Goal: Information Seeking & Learning: Learn about a topic

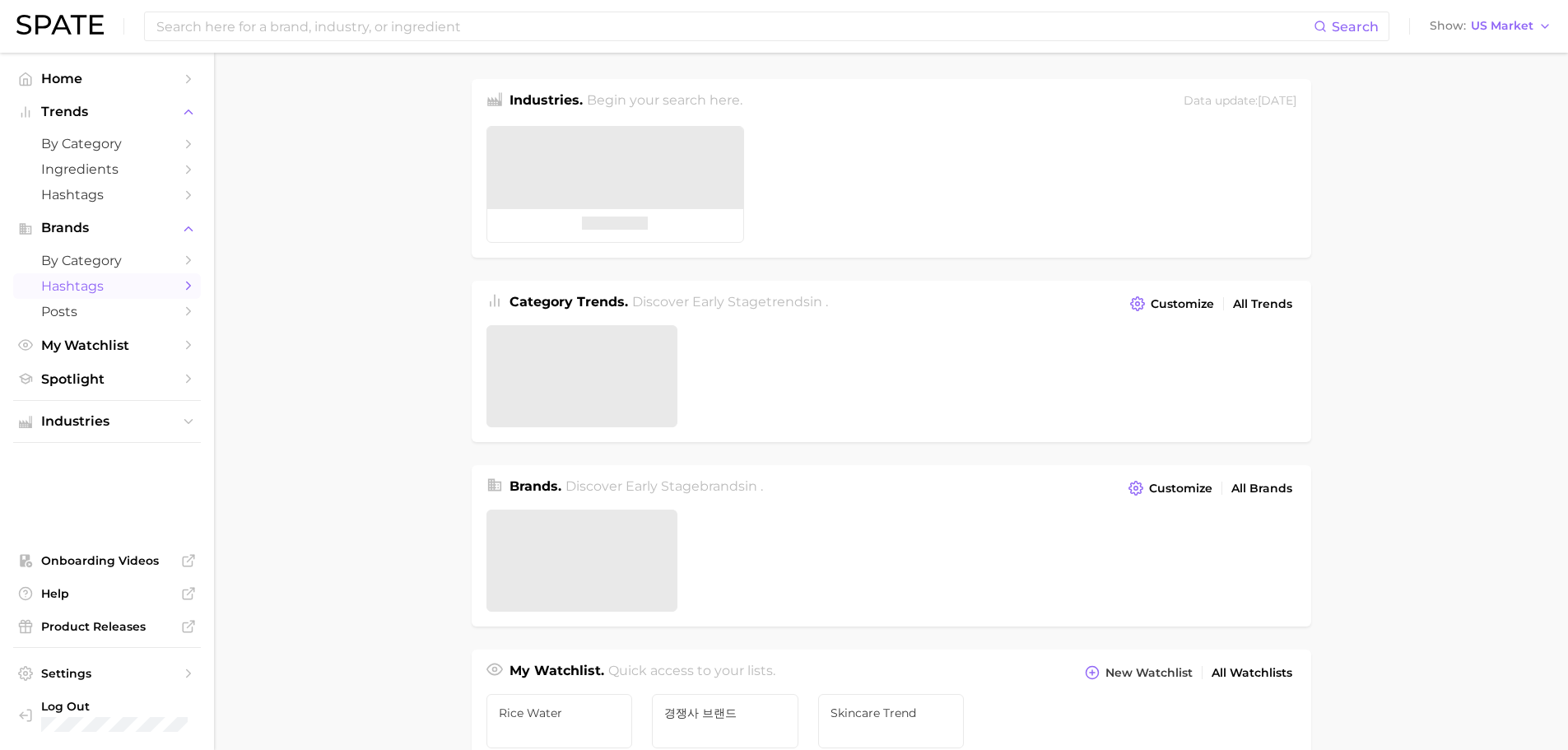
click at [102, 286] on span "Hashtags" at bounding box center [107, 286] width 131 height 16
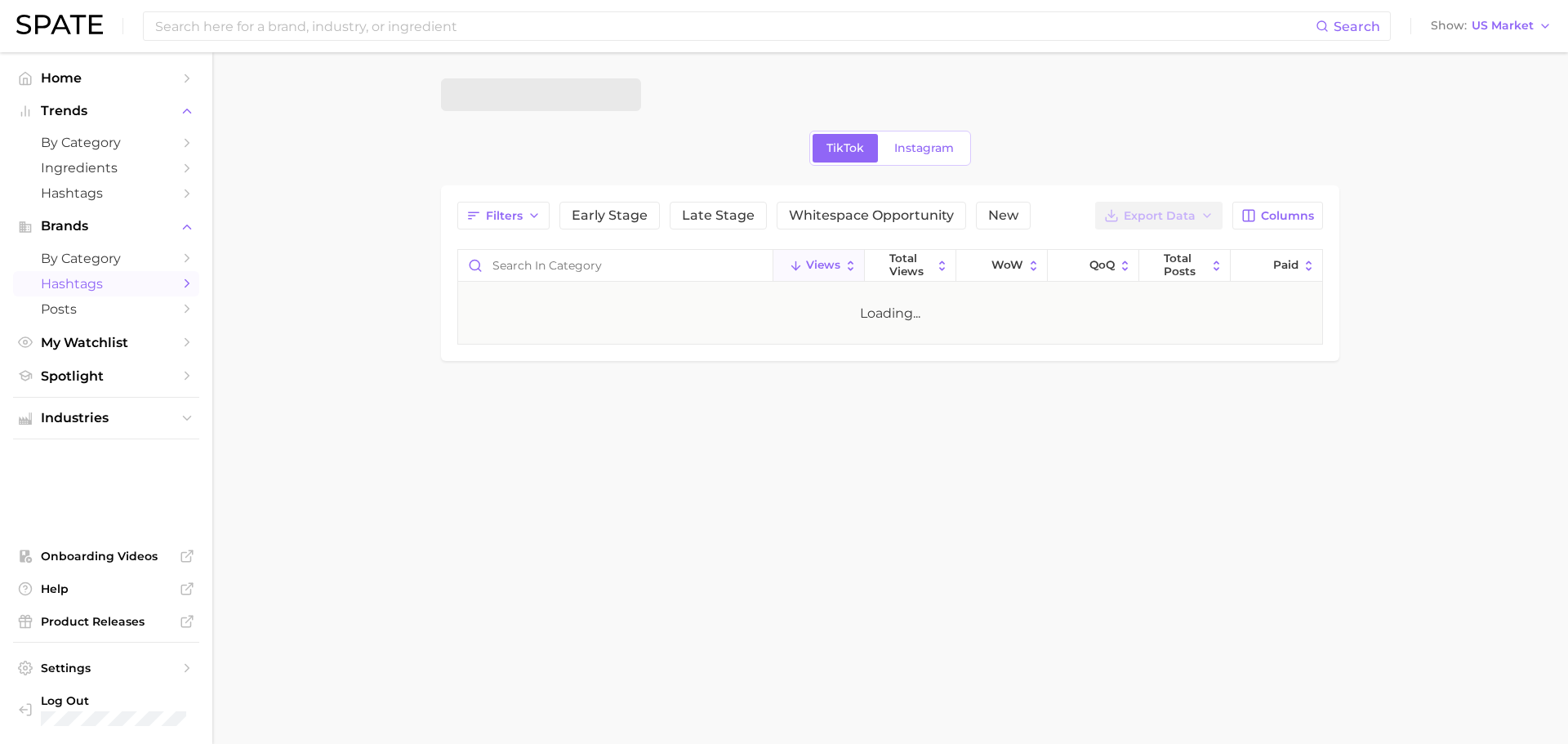
click at [587, 91] on span at bounding box center [540, 95] width 200 height 33
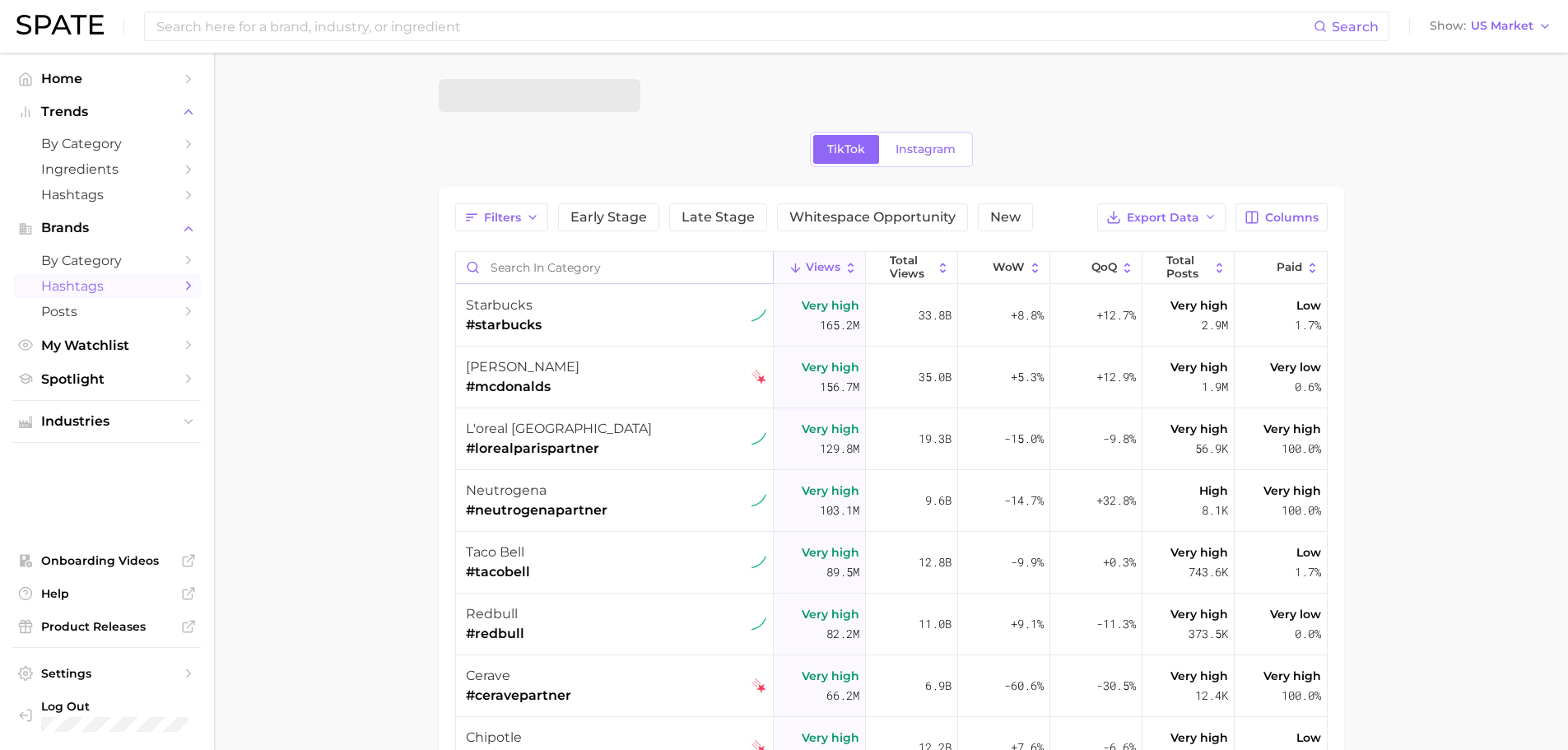
click at [553, 265] on input "Search in category" at bounding box center [614, 267] width 317 height 31
paste input "skin plumping"
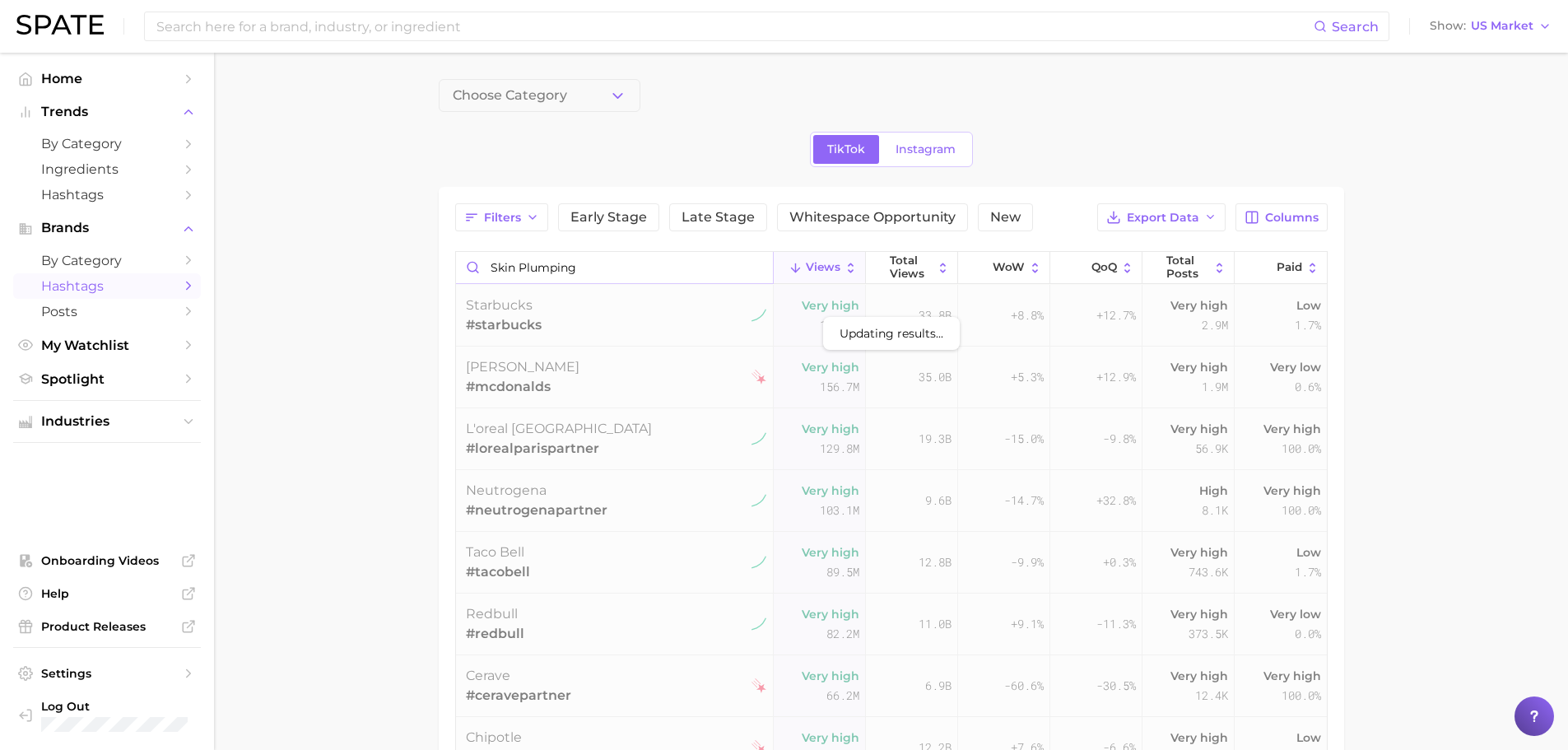
click at [467, 269] on input "skin plumping" at bounding box center [614, 267] width 317 height 31
click at [688, 270] on input "skin plumping" at bounding box center [614, 267] width 317 height 31
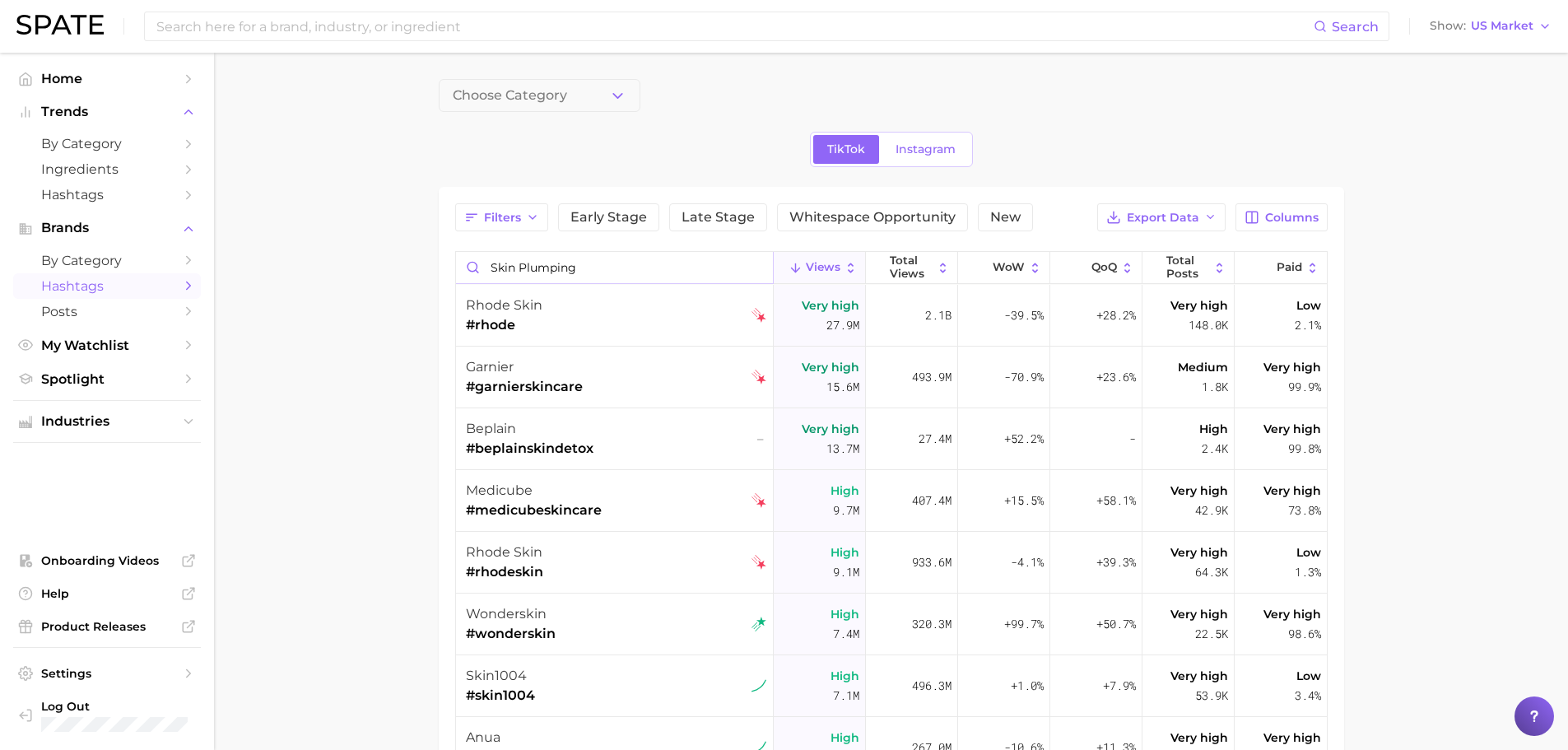
click at [614, 270] on input "skin plumping" at bounding box center [614, 267] width 317 height 31
click at [464, 270] on input "skin plumping" at bounding box center [614, 267] width 317 height 31
click at [680, 253] on input "skin plumping" at bounding box center [614, 267] width 317 height 31
click at [409, 314] on main "Choose Category TikTok Instagram Filters Early Stage Late Stage Whitespace Oppo…" at bounding box center [890, 576] width 1353 height 1047
click at [594, 270] on input "skin plumping" at bounding box center [614, 267] width 317 height 31
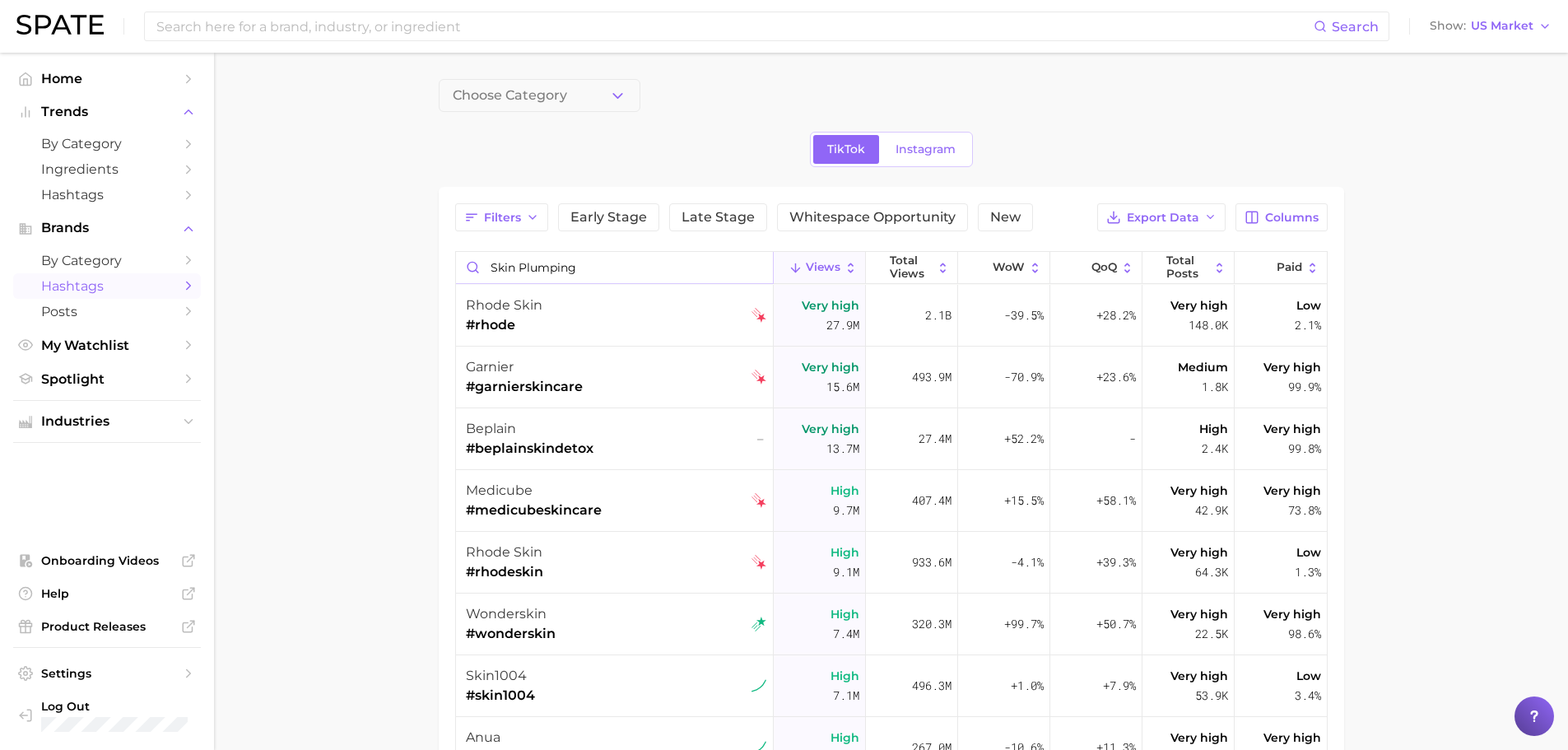
drag, startPoint x: 519, startPoint y: 270, endPoint x: 433, endPoint y: 270, distance: 86.0
click at [434, 270] on main "Choose Category TikTok Instagram Filters Early Stage Late Stage Whitespace Oppo…" at bounding box center [890, 576] width 1353 height 1047
click at [343, 277] on main "Choose Category TikTok Instagram Filters Early Stage Late Stage Whitespace Oppo…" at bounding box center [890, 576] width 1353 height 1047
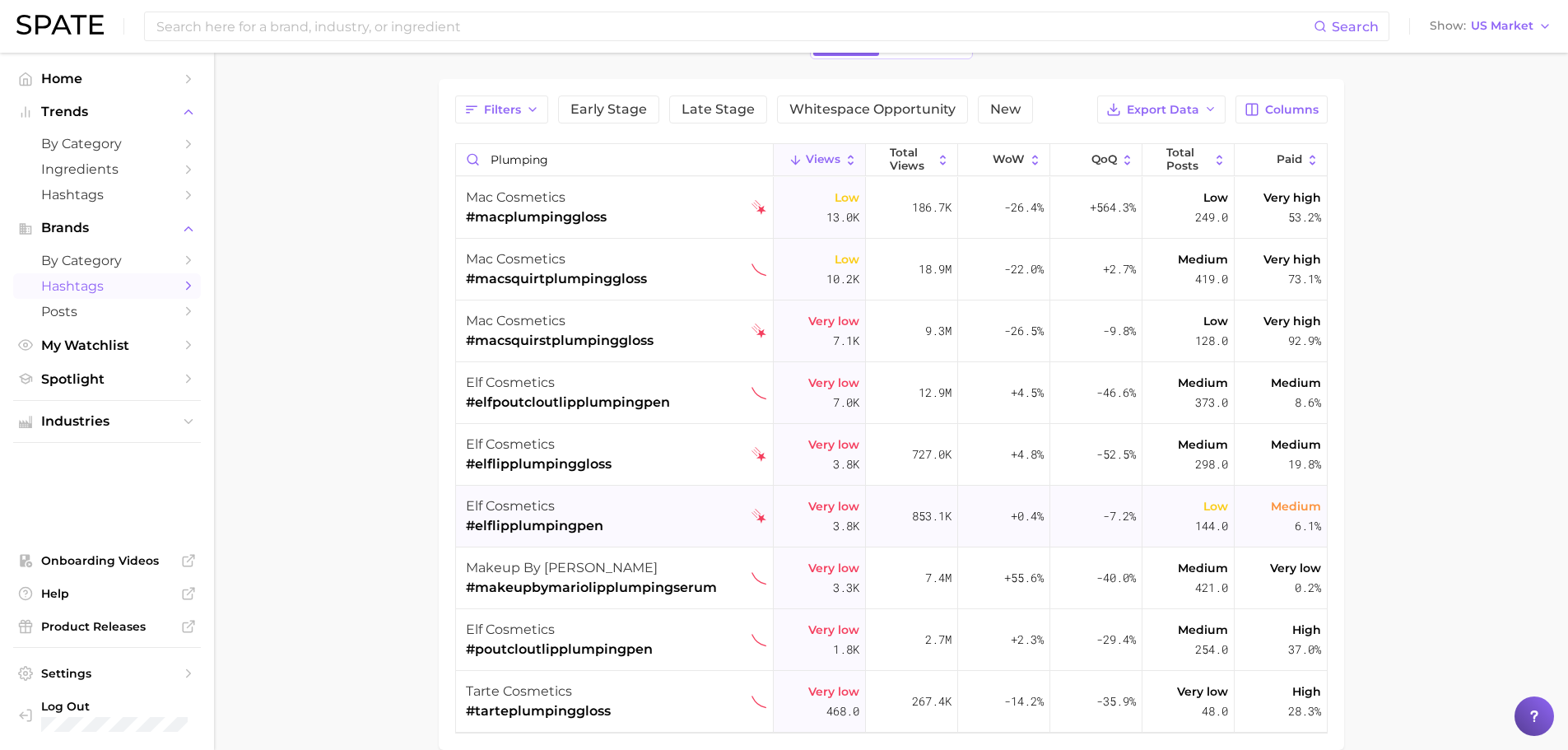
scroll to position [26, 0]
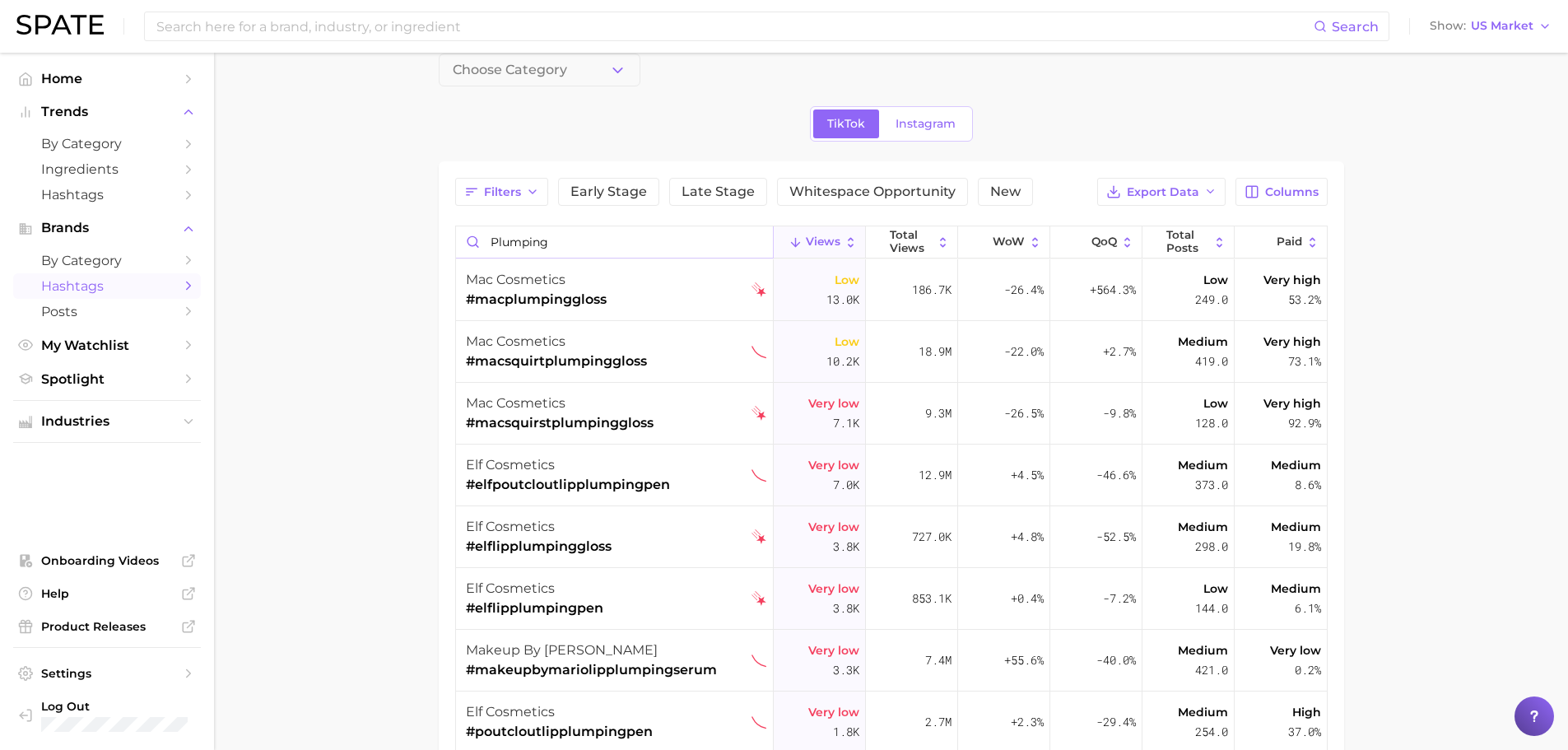
drag, startPoint x: 489, startPoint y: 243, endPoint x: 530, endPoint y: 243, distance: 41.0
click at [489, 242] on input "plumping" at bounding box center [614, 241] width 317 height 31
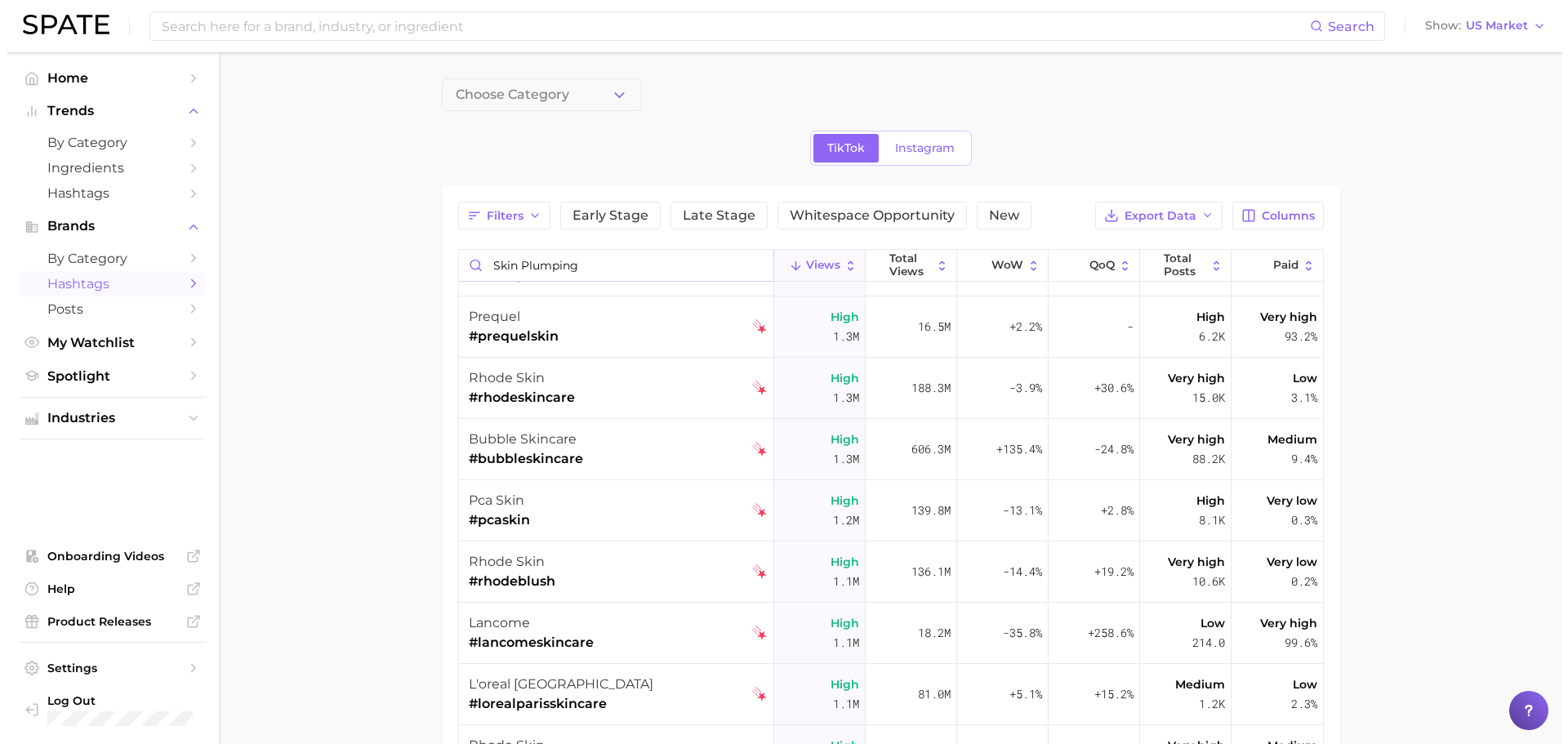
scroll to position [1632, 0]
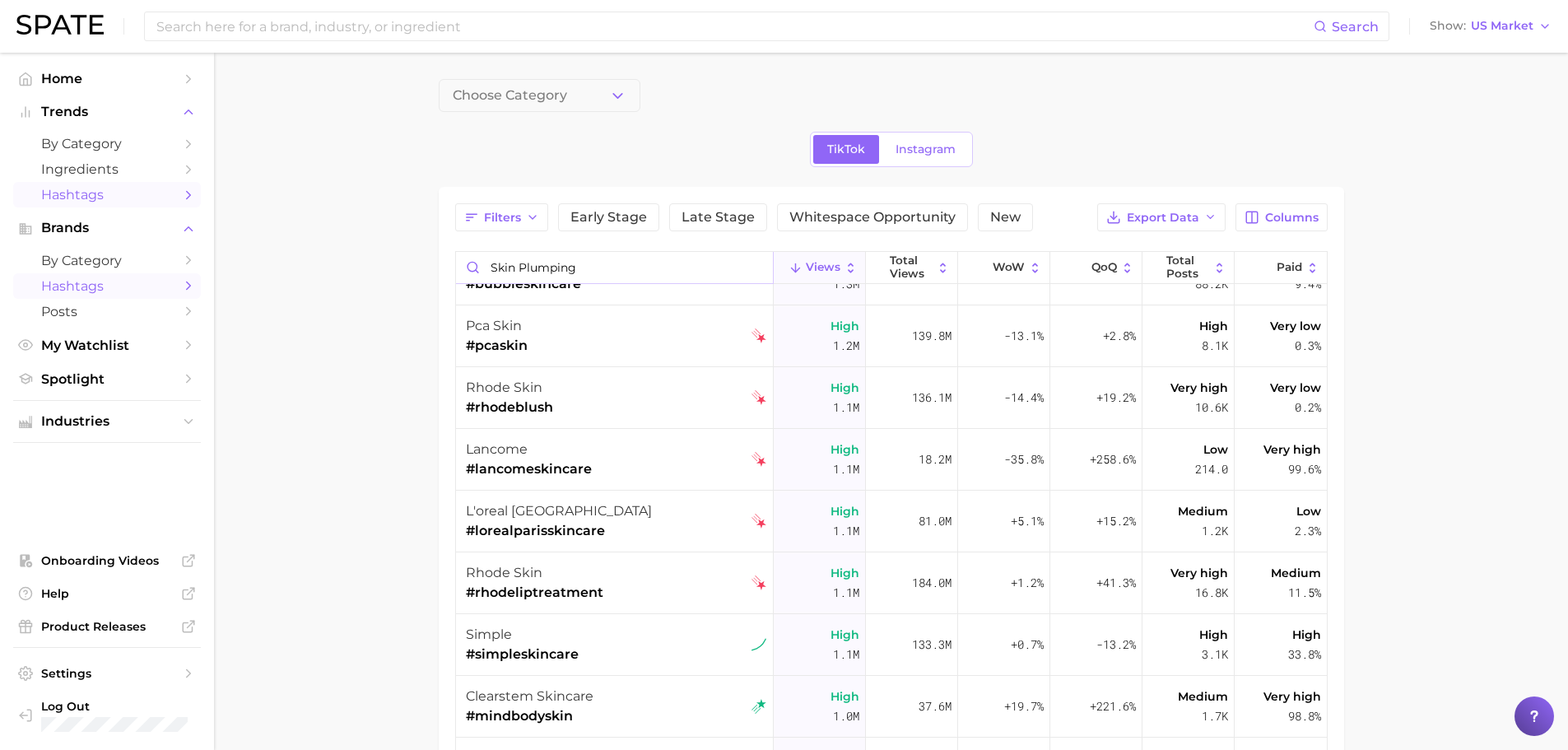
type input "skin plumping"
click at [116, 200] on span "Hashtags" at bounding box center [107, 195] width 131 height 16
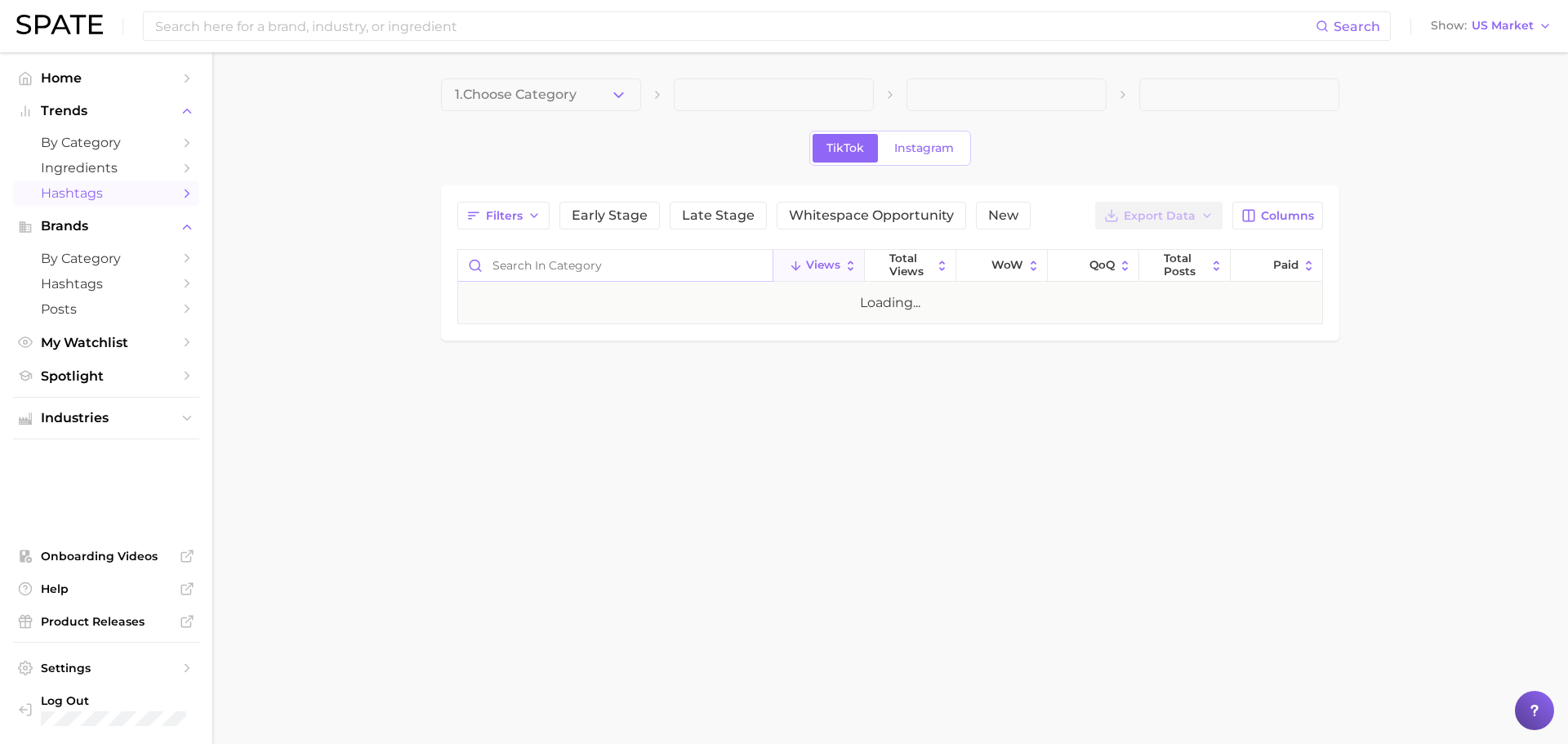
click at [576, 266] on input "Search in category" at bounding box center [615, 265] width 314 height 31
paste input "skin plumping"
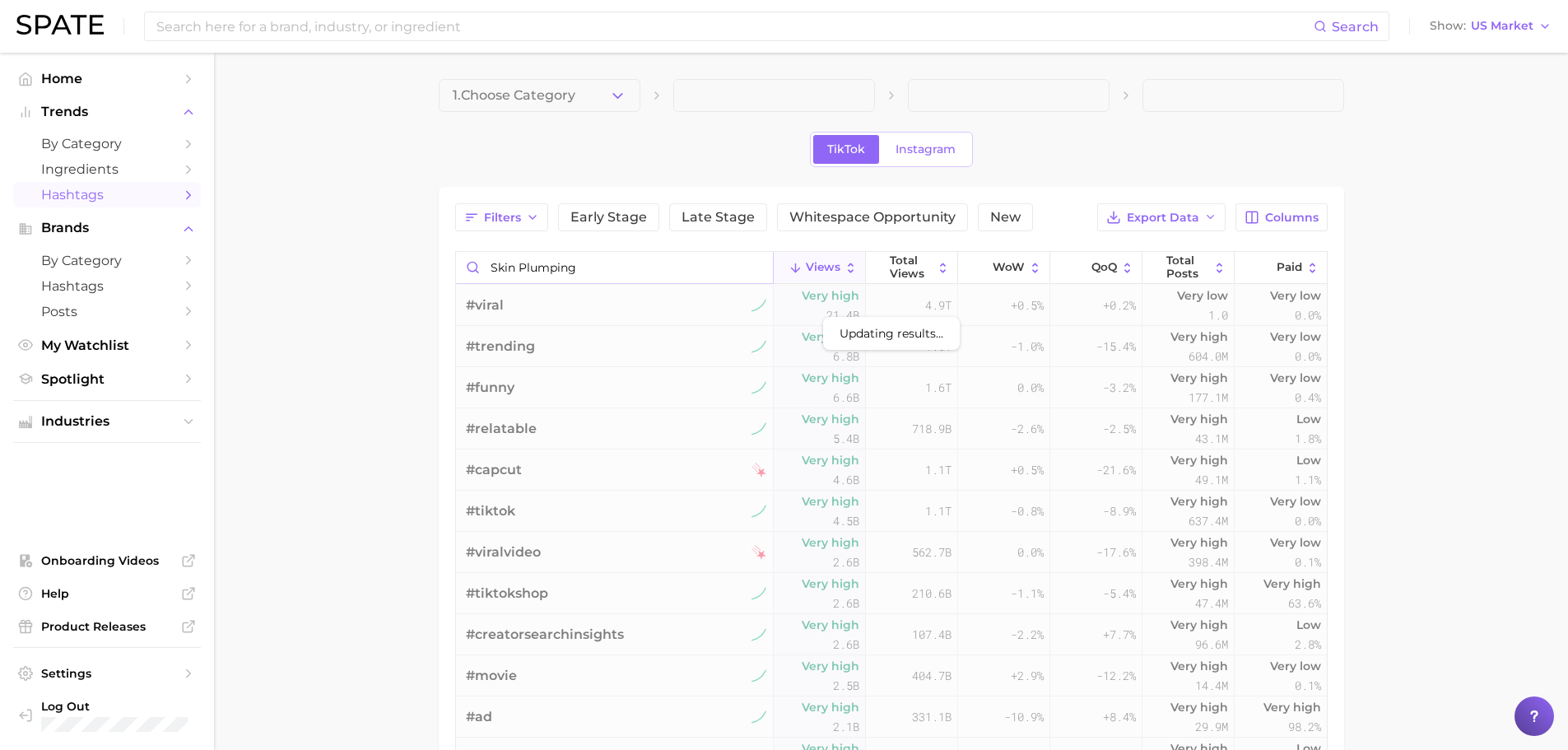
click at [636, 277] on input "skin plumping" at bounding box center [614, 267] width 317 height 31
click at [516, 271] on input "skin plumping" at bounding box center [614, 267] width 317 height 31
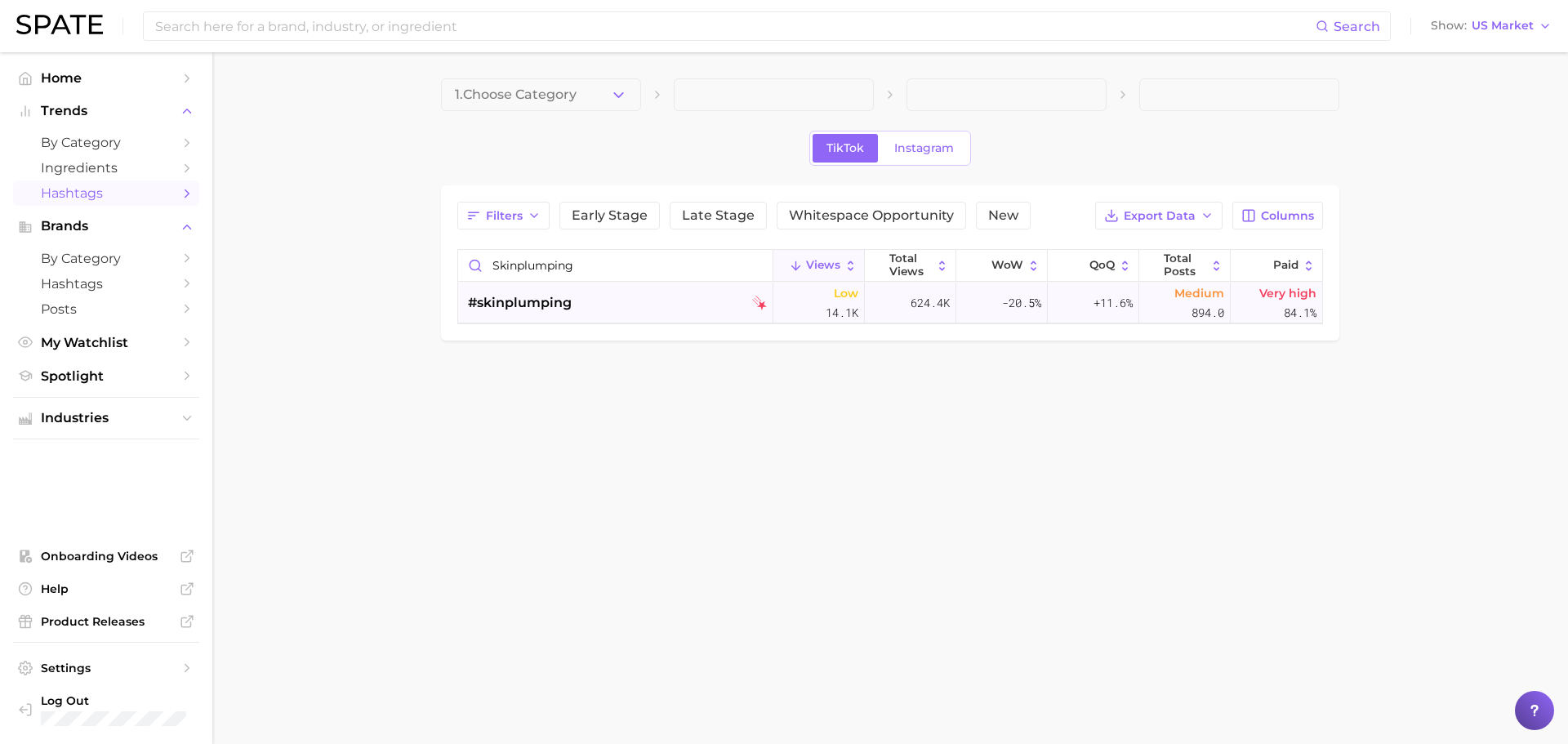
click at [566, 310] on span "#skinplumping" at bounding box center [520, 302] width 104 height 20
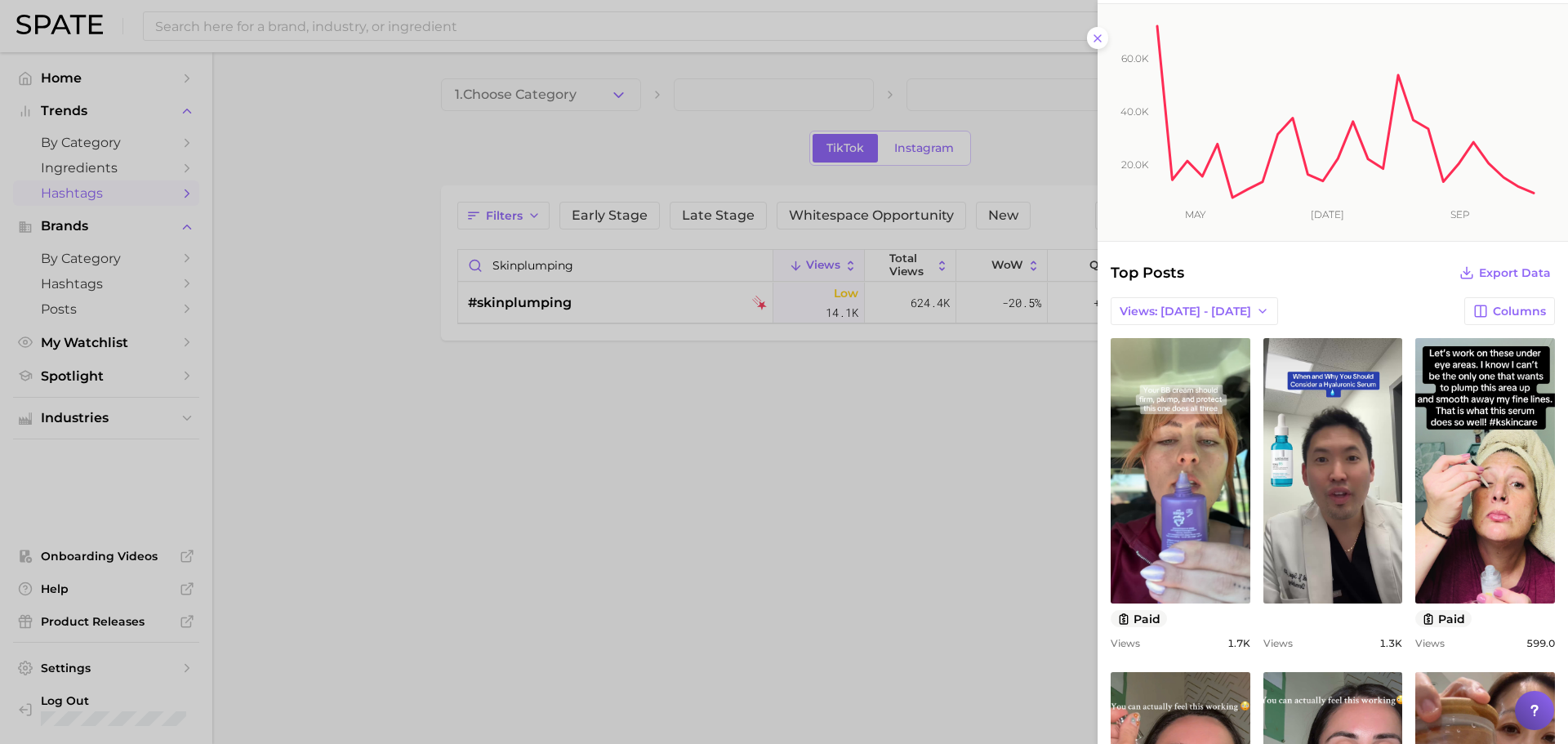
scroll to position [326, 0]
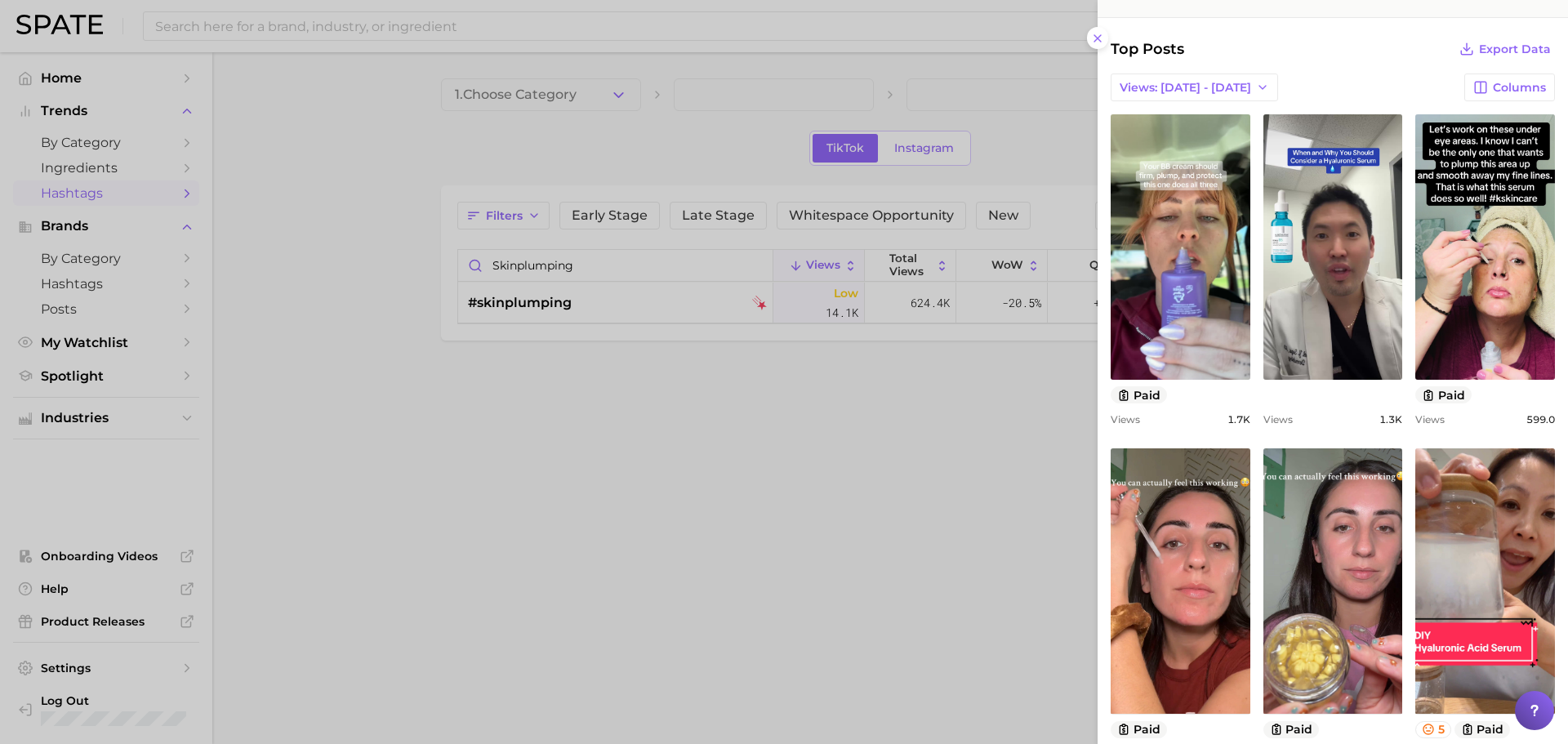
click at [560, 282] on div at bounding box center [784, 372] width 1568 height 744
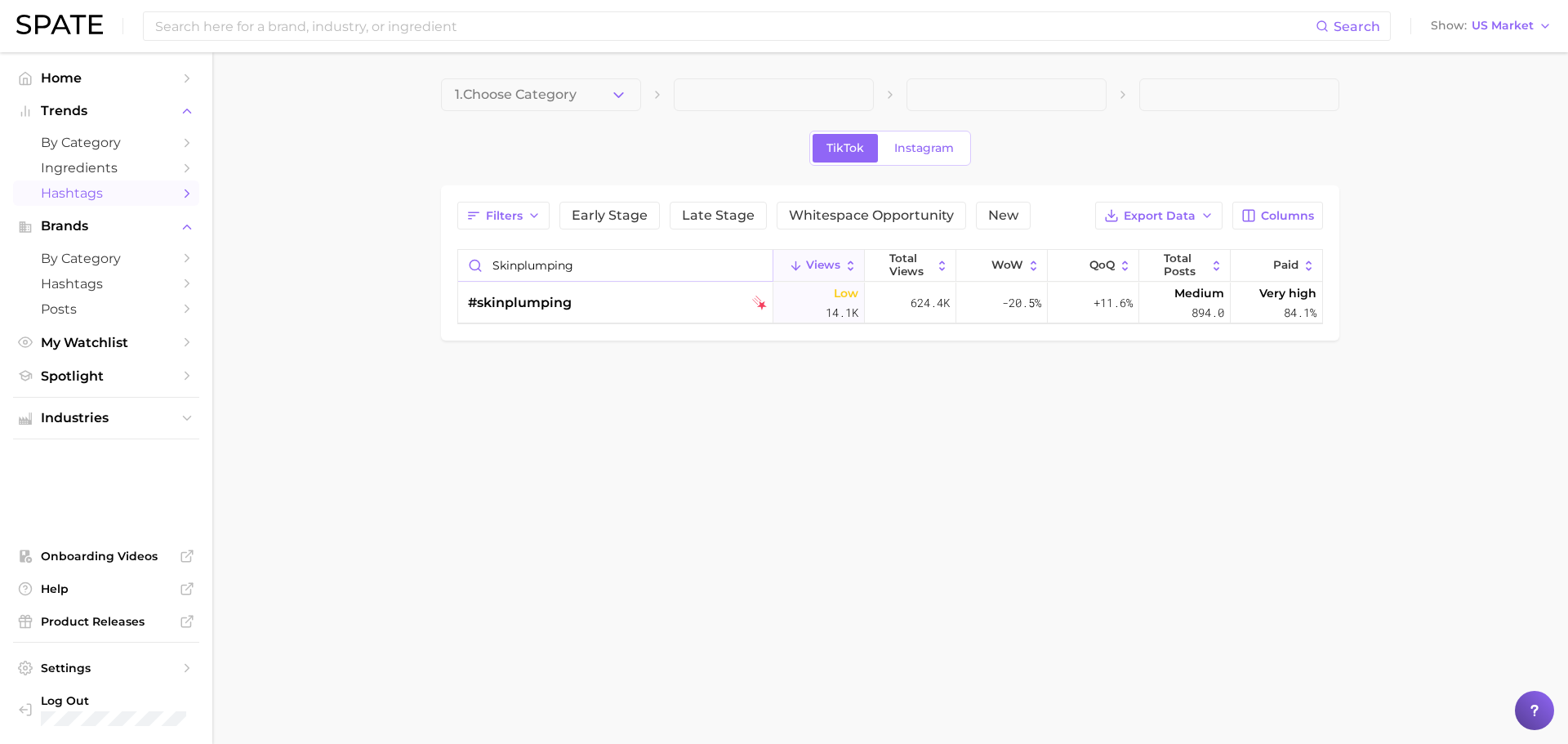
click at [526, 262] on input "skinplumping" at bounding box center [615, 265] width 314 height 31
drag, startPoint x: 518, startPoint y: 266, endPoint x: 472, endPoint y: 273, distance: 46.5
click at [472, 269] on input "skinplumping" at bounding box center [615, 265] width 314 height 31
click at [423, 374] on main "1. Choose Category TikTok Instagram Filters Early Stage Late Stage Whitespace O…" at bounding box center [890, 237] width 1355 height 370
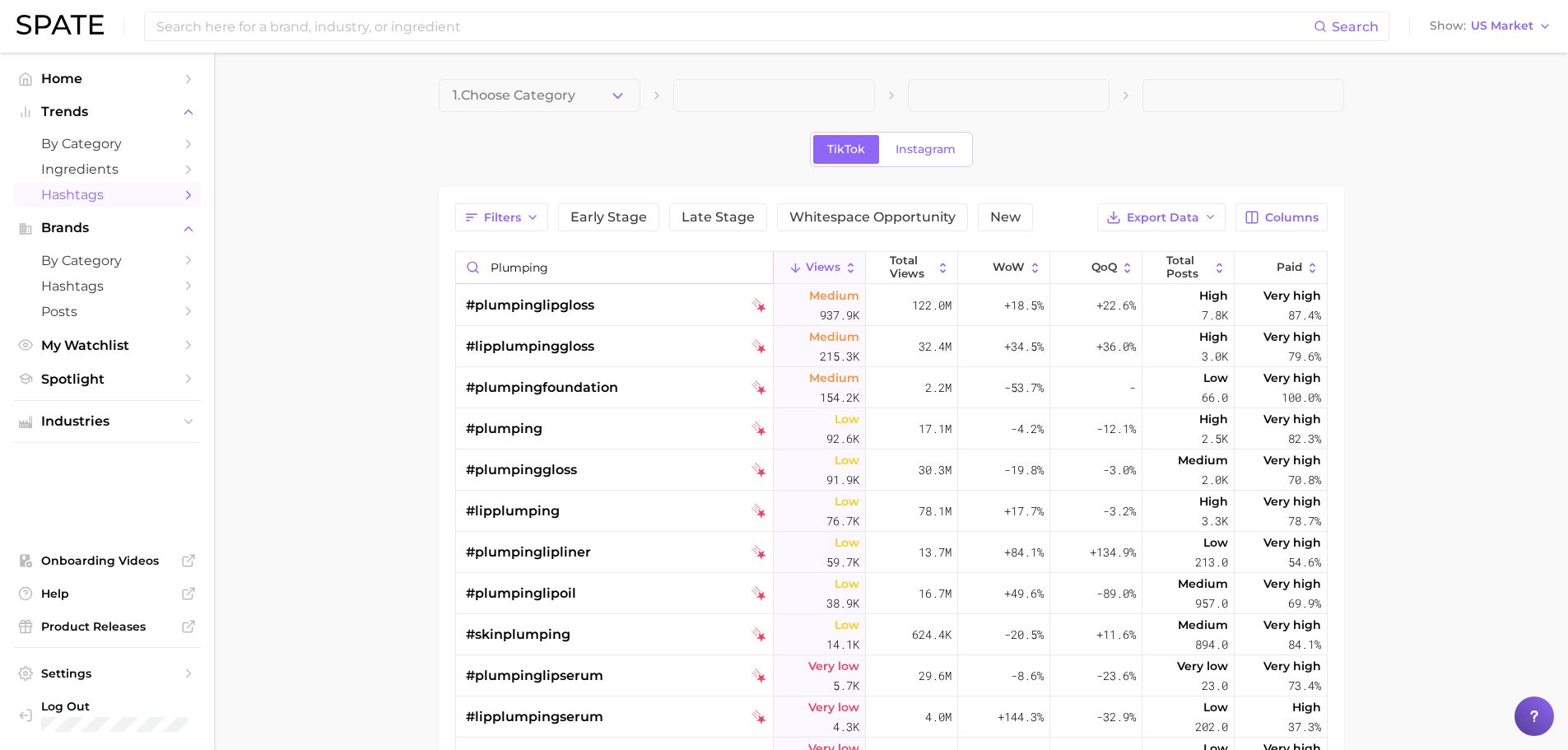
click at [494, 270] on input "plumping" at bounding box center [614, 267] width 317 height 31
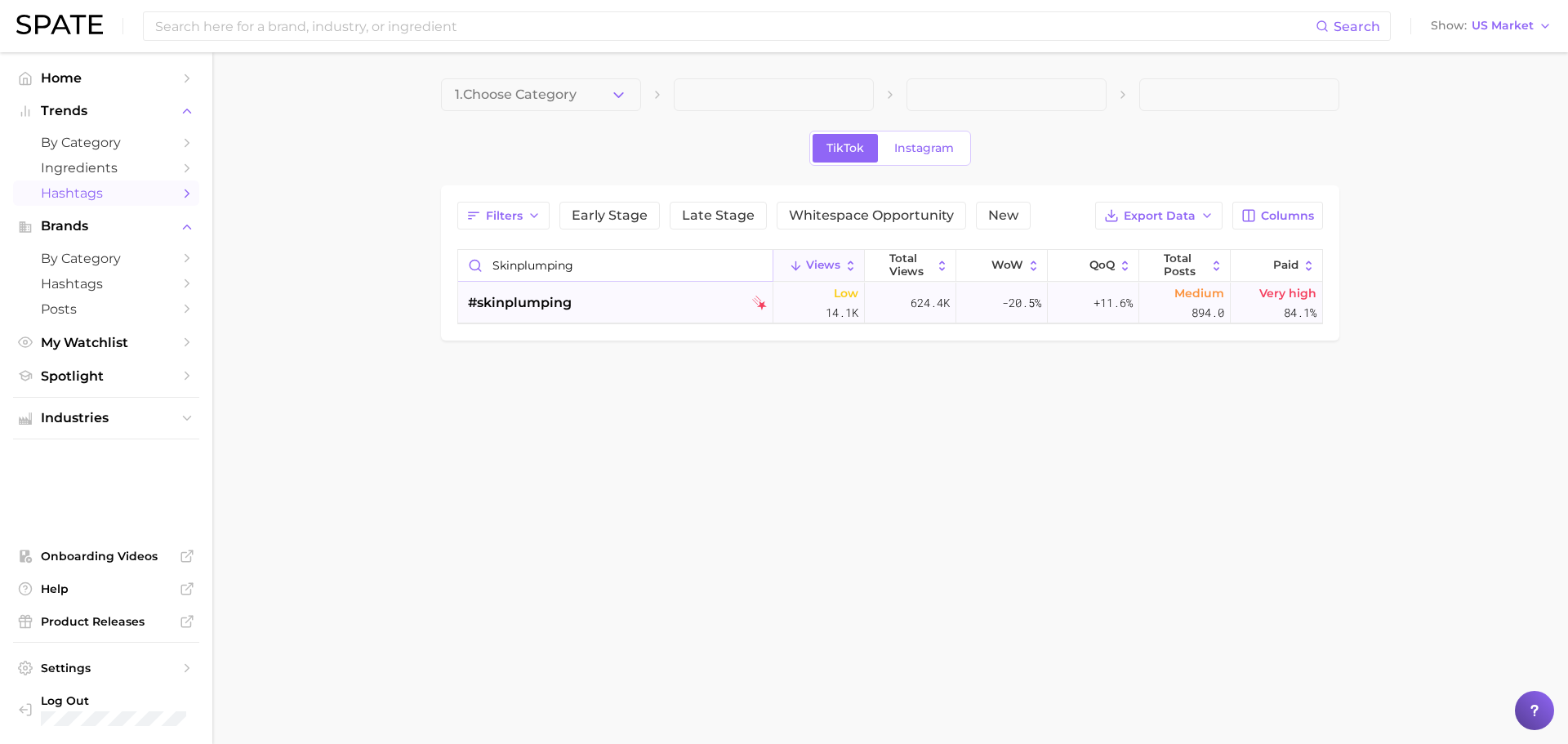
type input "skinplumping"
click at [628, 311] on div "#skinplumping" at bounding box center [617, 303] width 298 height 41
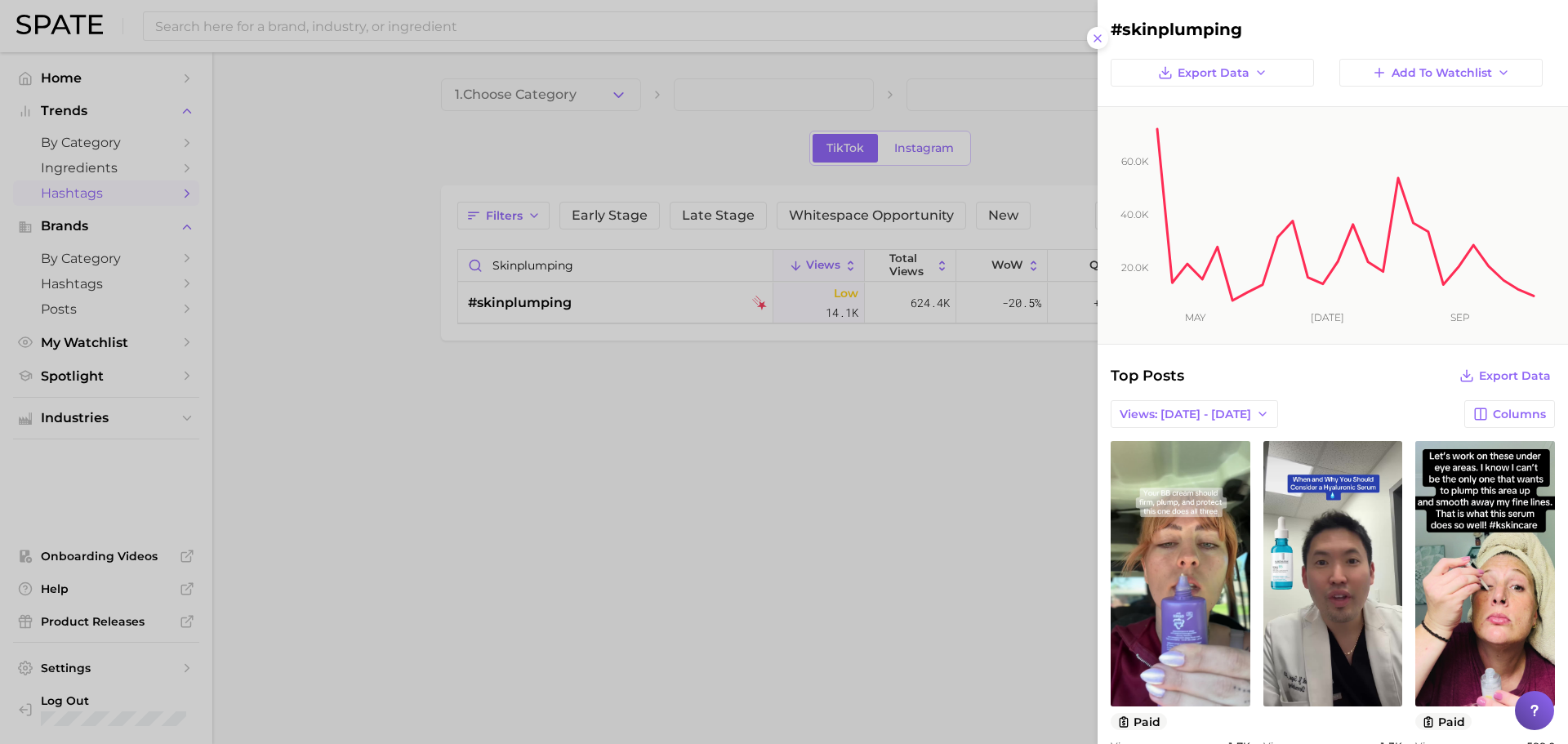
click at [608, 393] on div at bounding box center [784, 372] width 1568 height 744
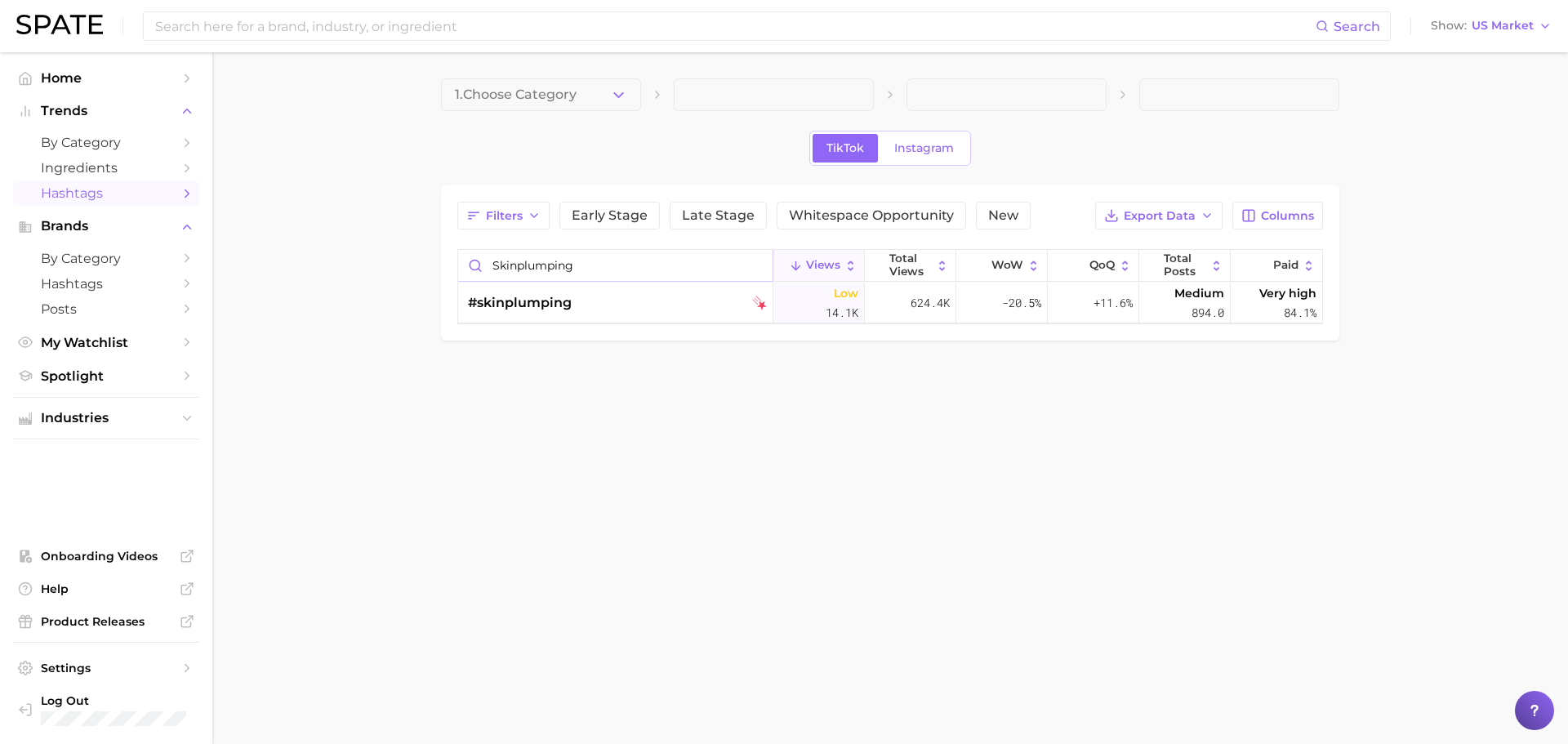
drag, startPoint x: 616, startPoint y: 268, endPoint x: 291, endPoint y: 257, distance: 325.2
click at [291, 257] on main "1. Choose Category TikTok Instagram Filters Early Stage Late Stage Whitespace O…" at bounding box center [890, 237] width 1355 height 370
click at [564, 427] on body "Search Show US Market Home Trends by Category Ingredients Hashtags Brands by Ca…" at bounding box center [784, 372] width 1568 height 744
click at [292, 289] on main "1. Choose Category TikTok Instagram Filters Early Stage Late Stage Whitespace O…" at bounding box center [890, 237] width 1355 height 370
drag, startPoint x: 711, startPoint y: 254, endPoint x: 206, endPoint y: 261, distance: 505.0
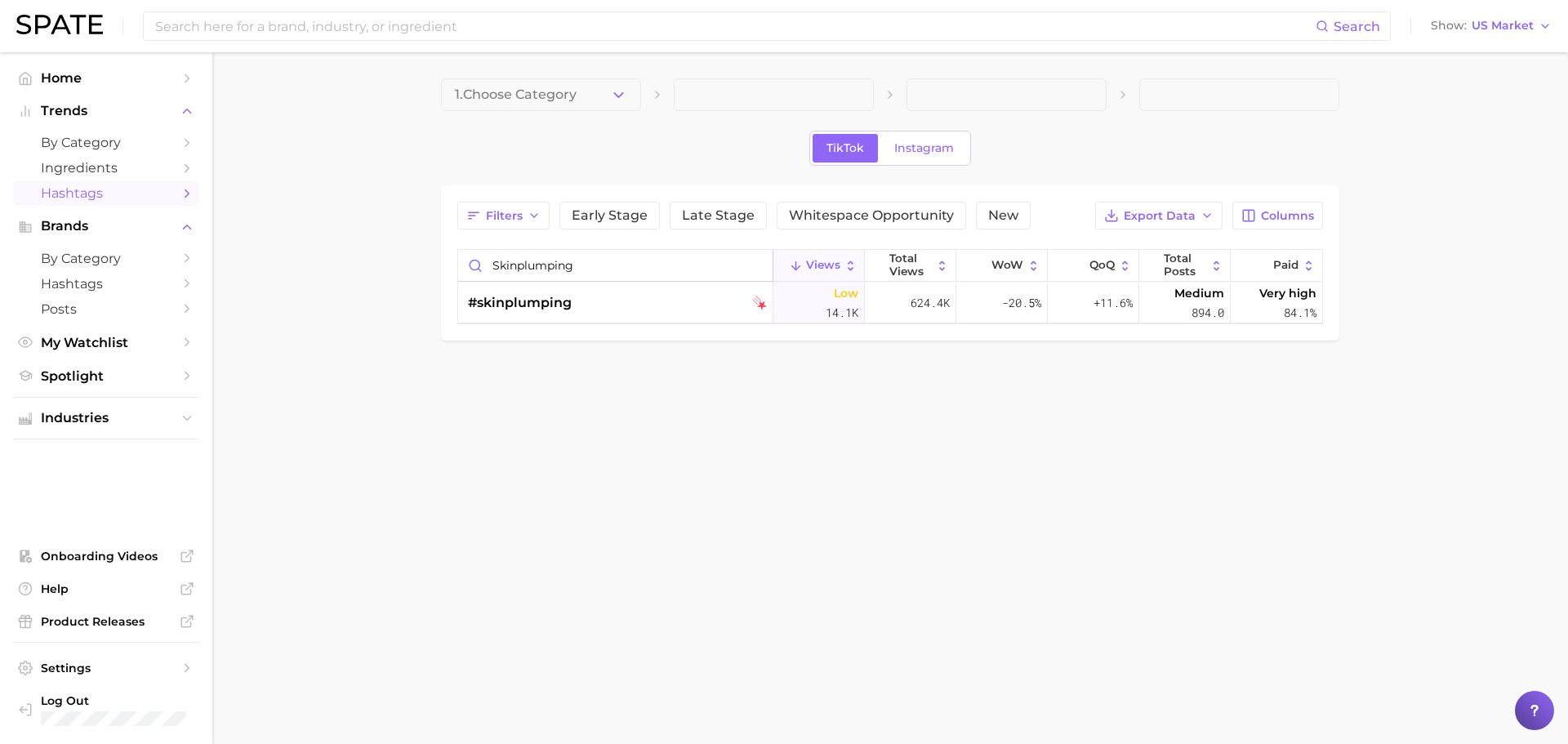
click at [211, 261] on div "Search Show US Market Home Trends by Category Ingredients Hashtags Brands by Ca…" at bounding box center [784, 237] width 1568 height 370
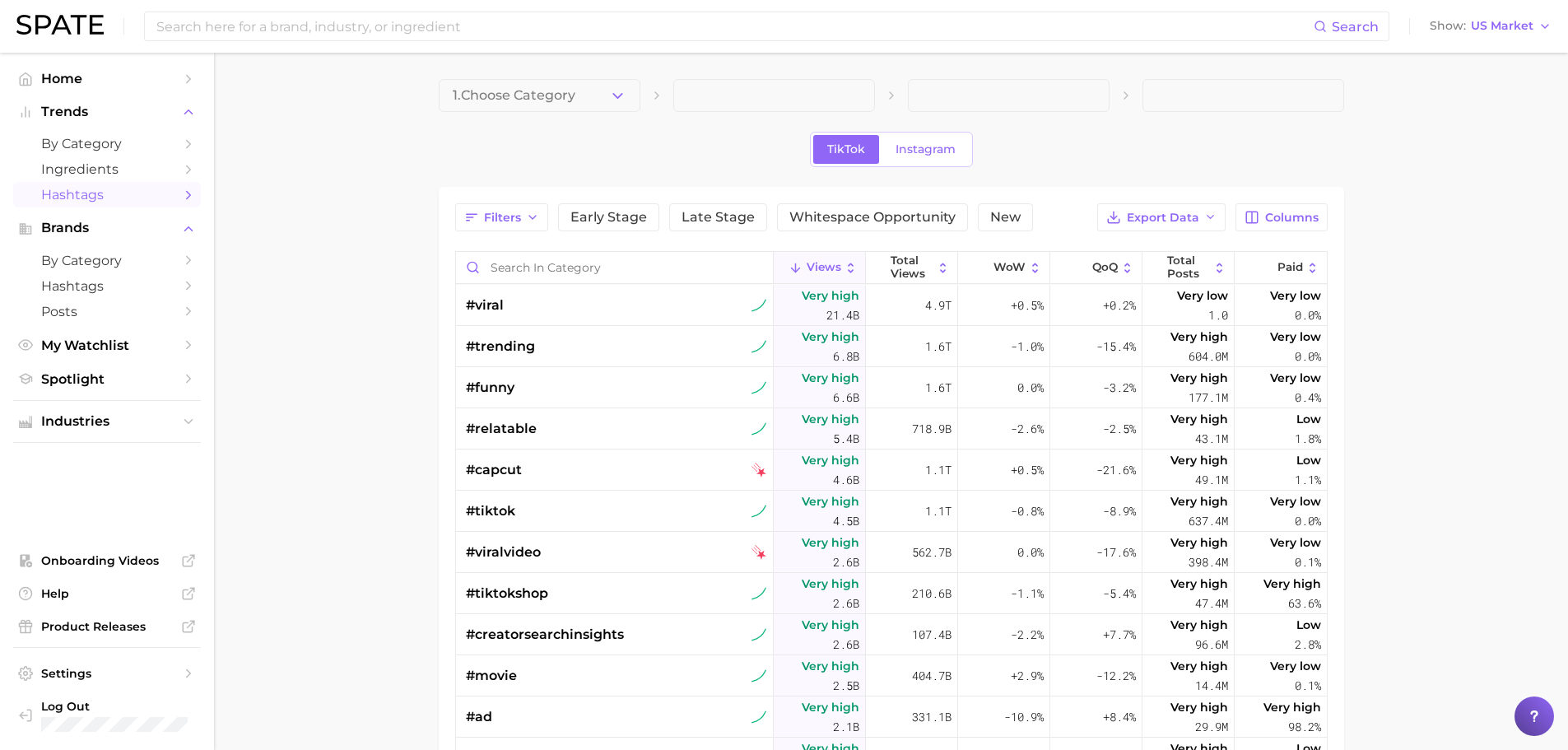
click at [111, 200] on span "Hashtags" at bounding box center [107, 195] width 131 height 16
click at [626, 103] on button "1. Choose Category" at bounding box center [539, 96] width 201 height 33
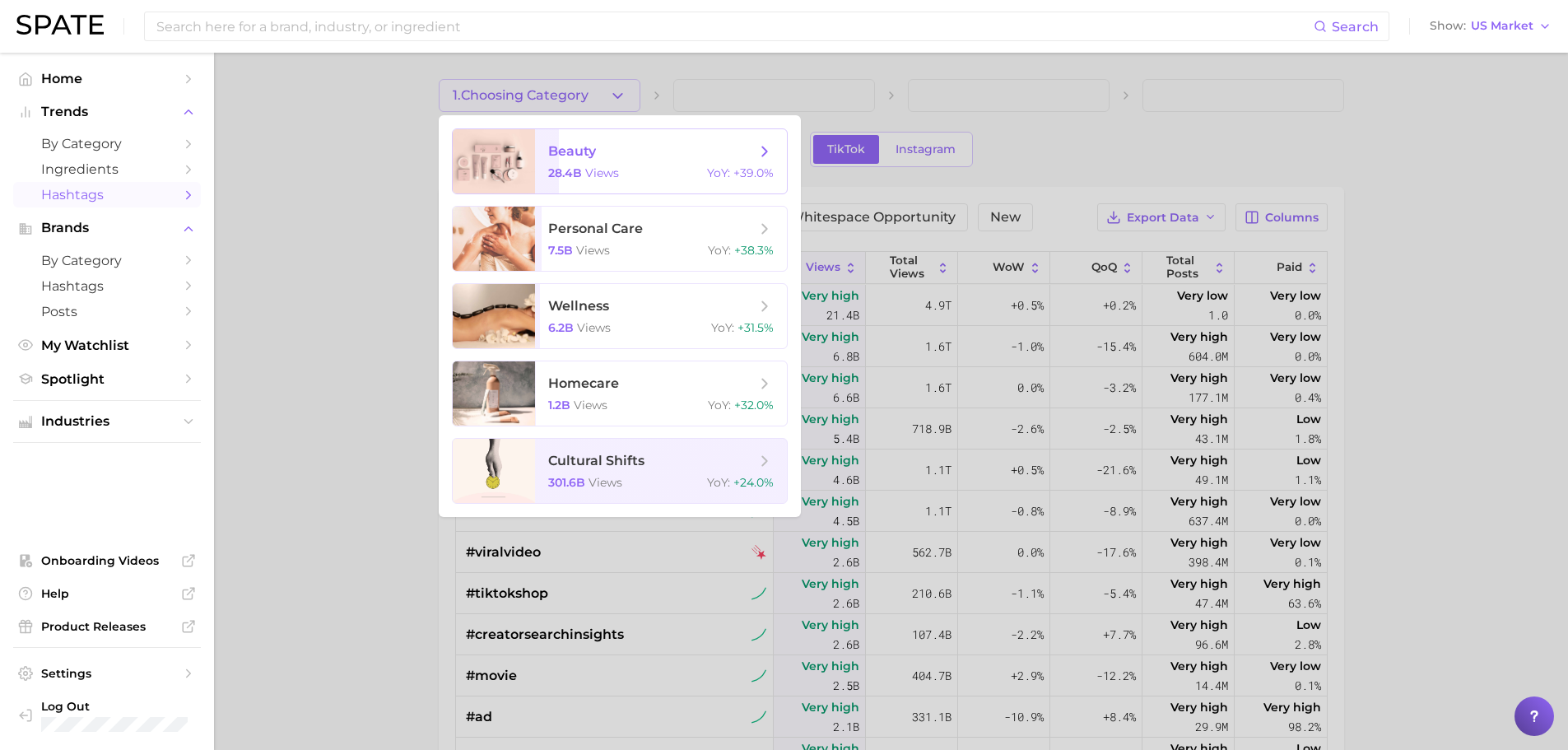
click at [627, 143] on span "beauty" at bounding box center [652, 151] width 207 height 18
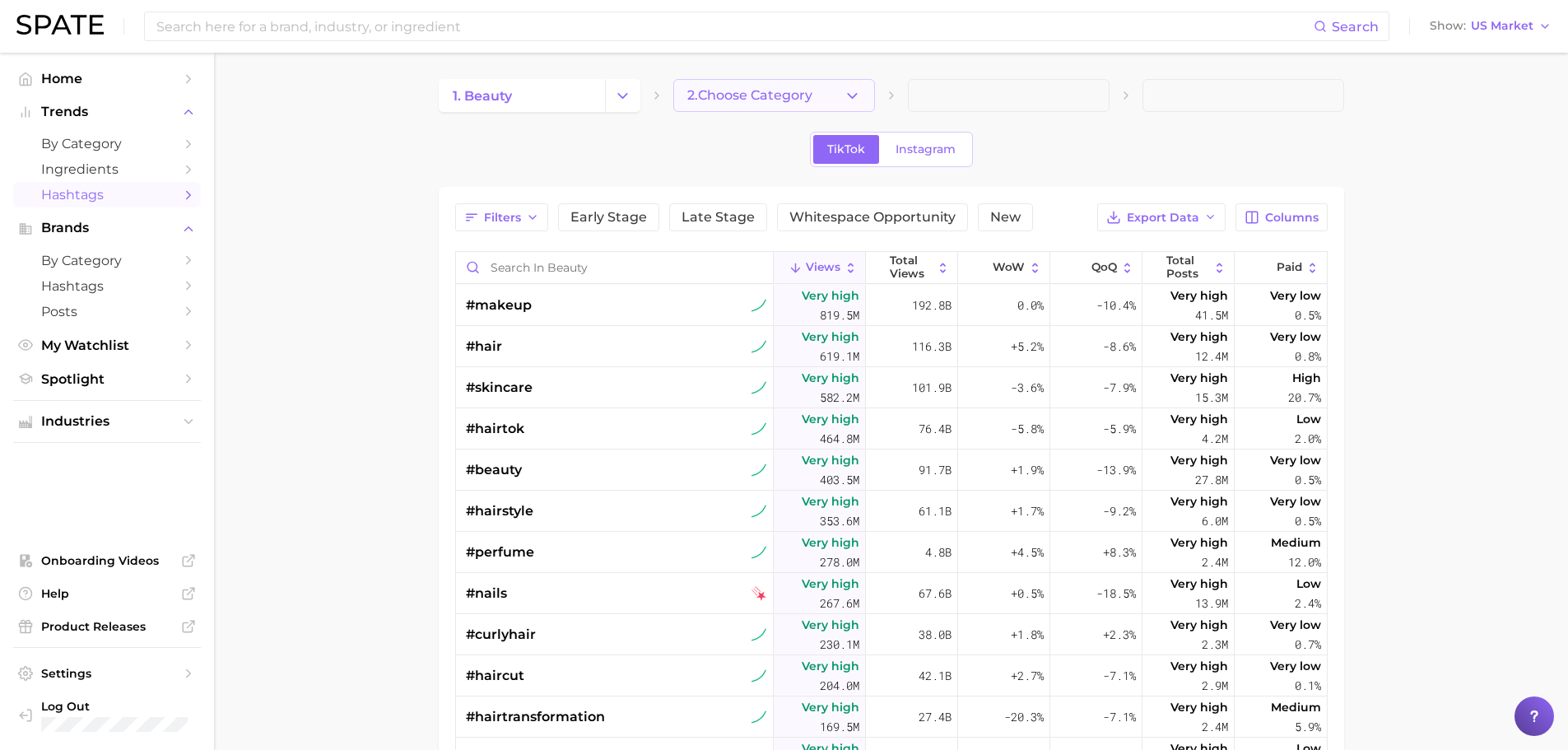
click at [858, 96] on icon "button" at bounding box center [852, 96] width 17 height 17
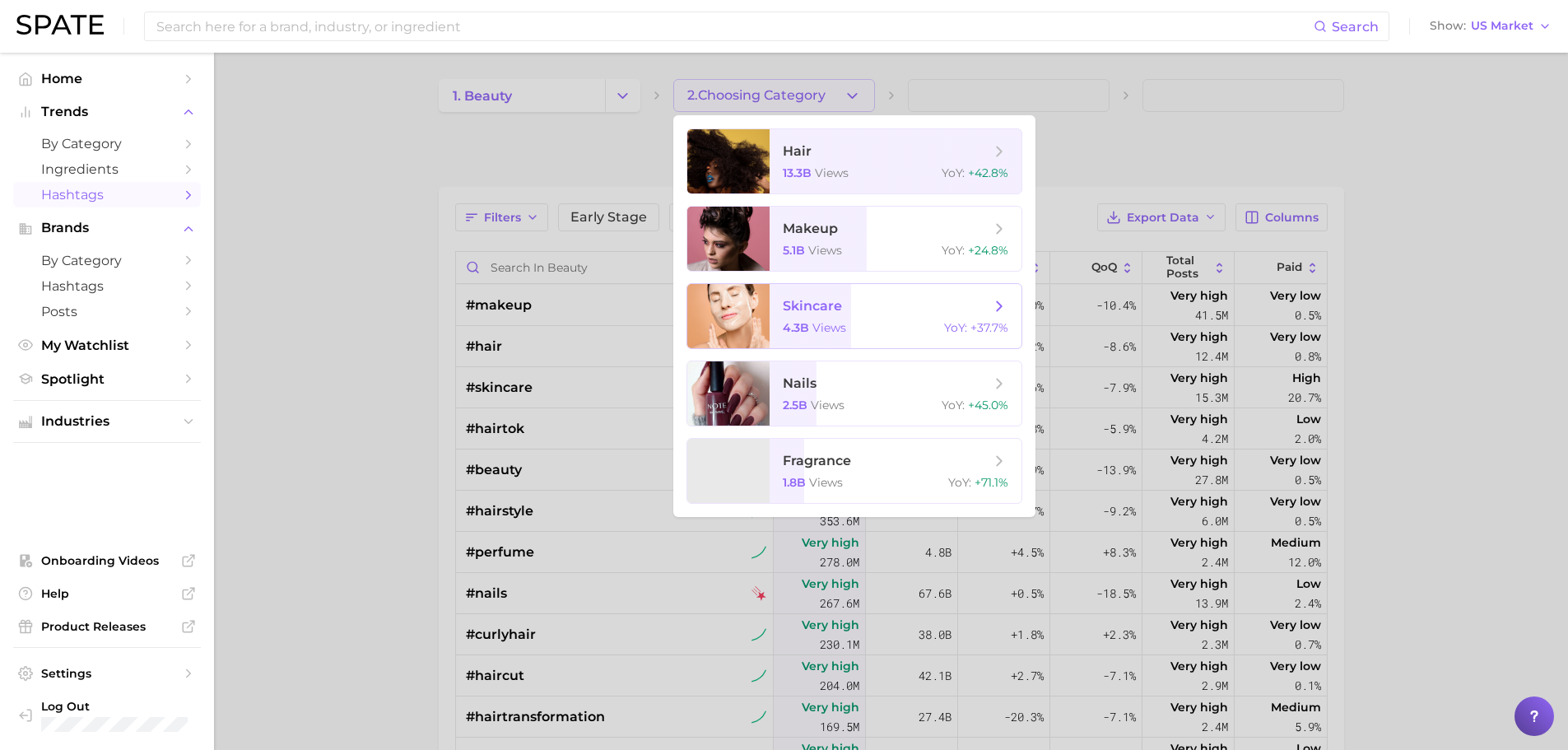
click at [875, 323] on div "4.3b views YoY : +37.7%" at bounding box center [896, 327] width 225 height 15
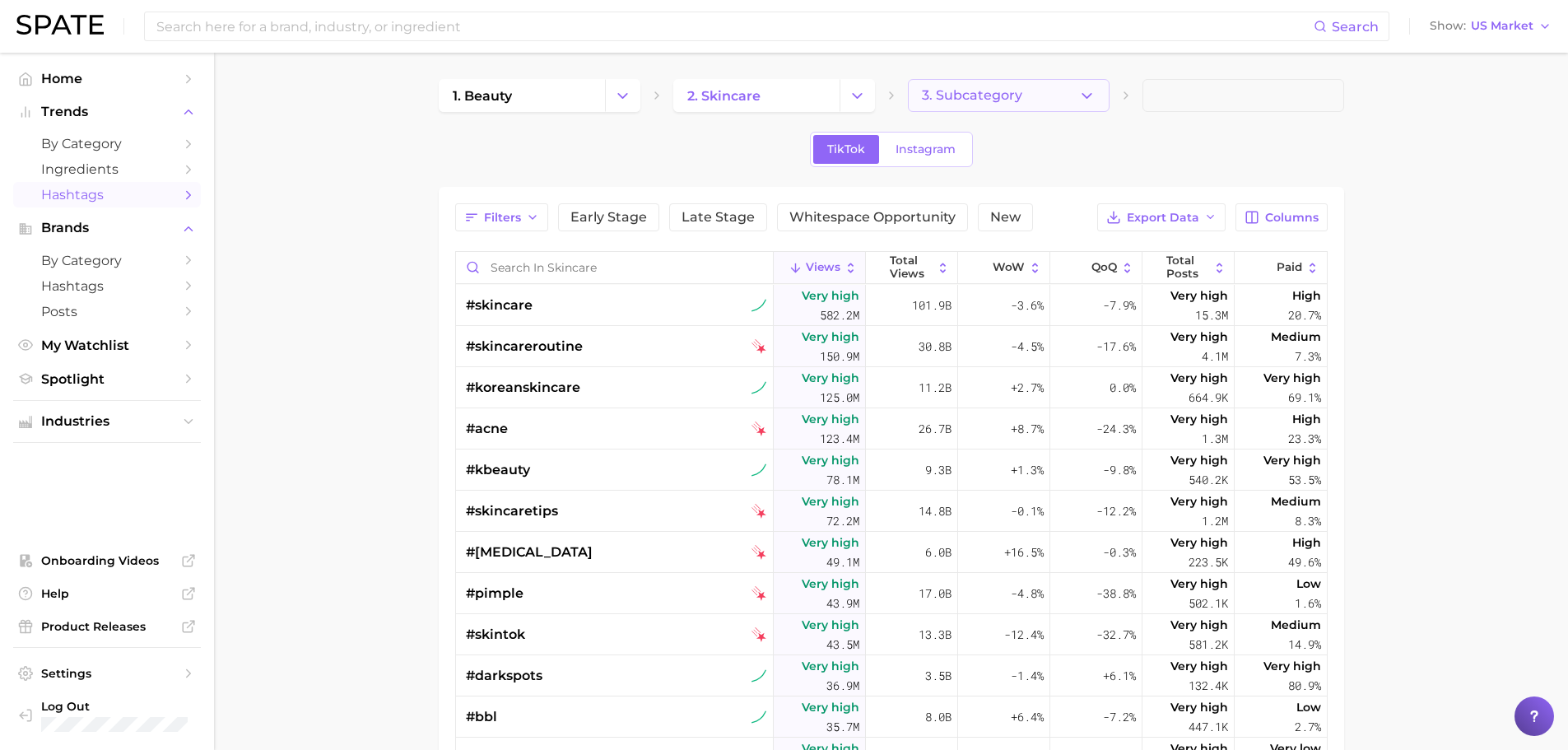
click at [1093, 98] on icon "button" at bounding box center [1087, 96] width 17 height 17
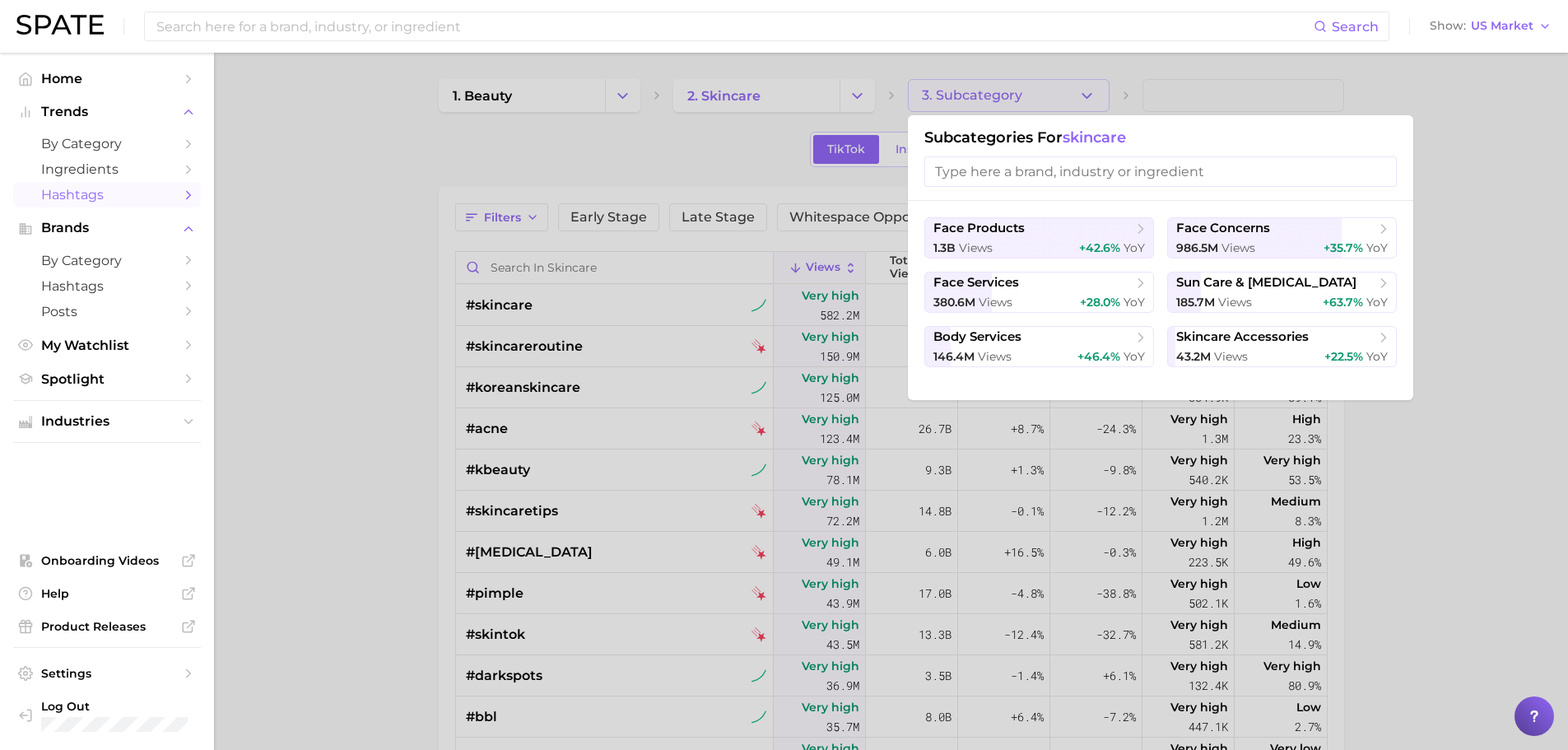
click at [377, 340] on div at bounding box center [784, 375] width 1568 height 750
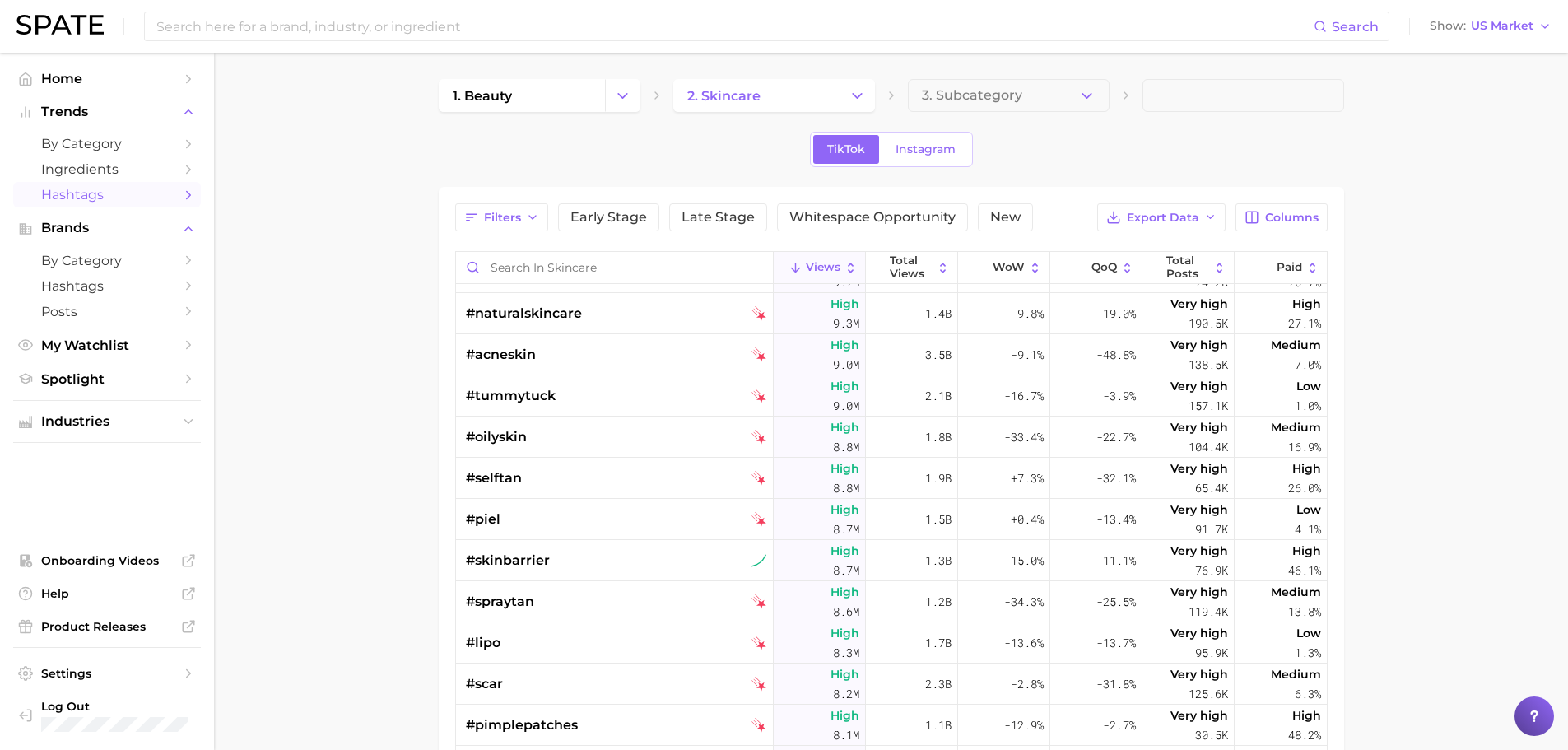
scroll to position [2222, 0]
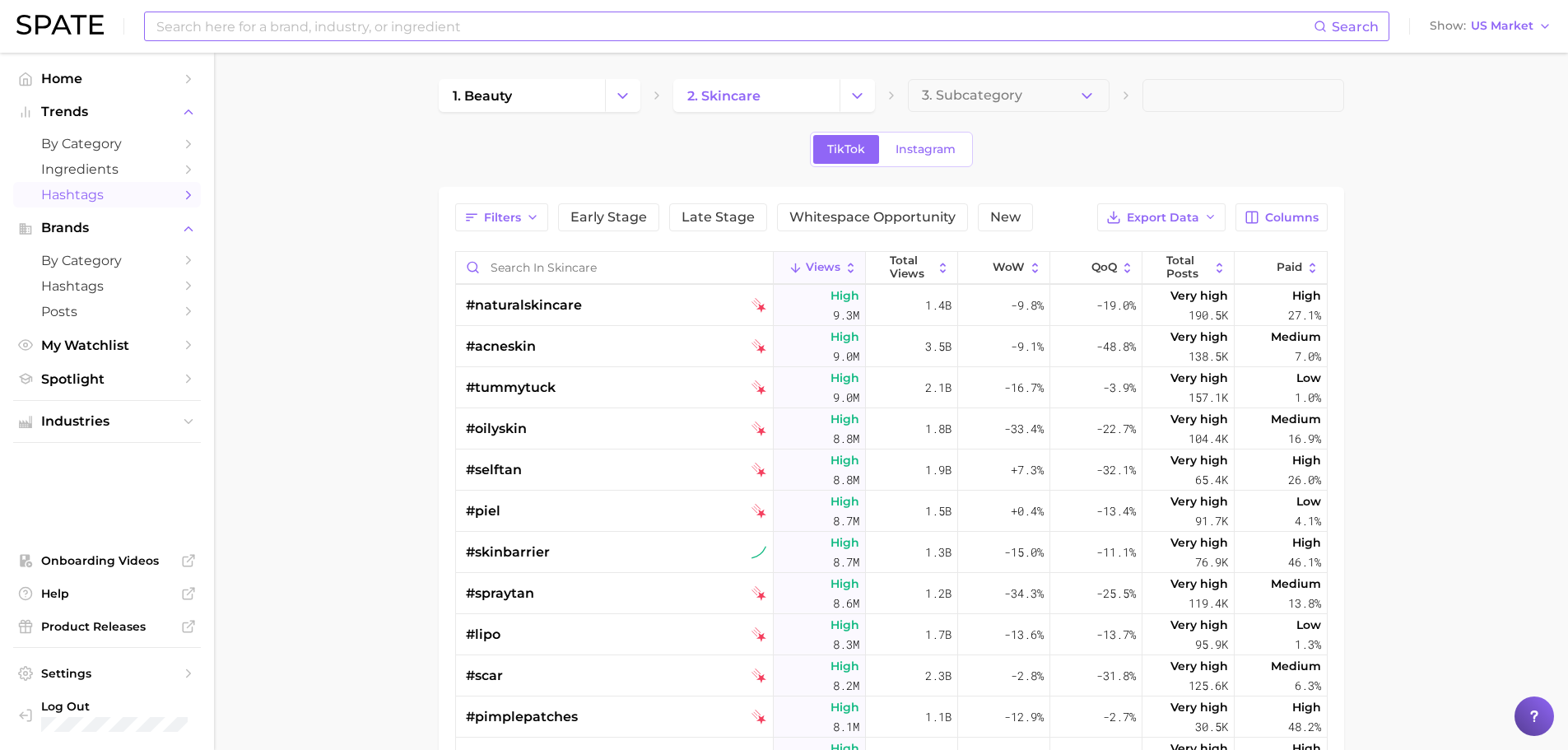
click at [449, 23] on input at bounding box center [734, 26] width 1159 height 28
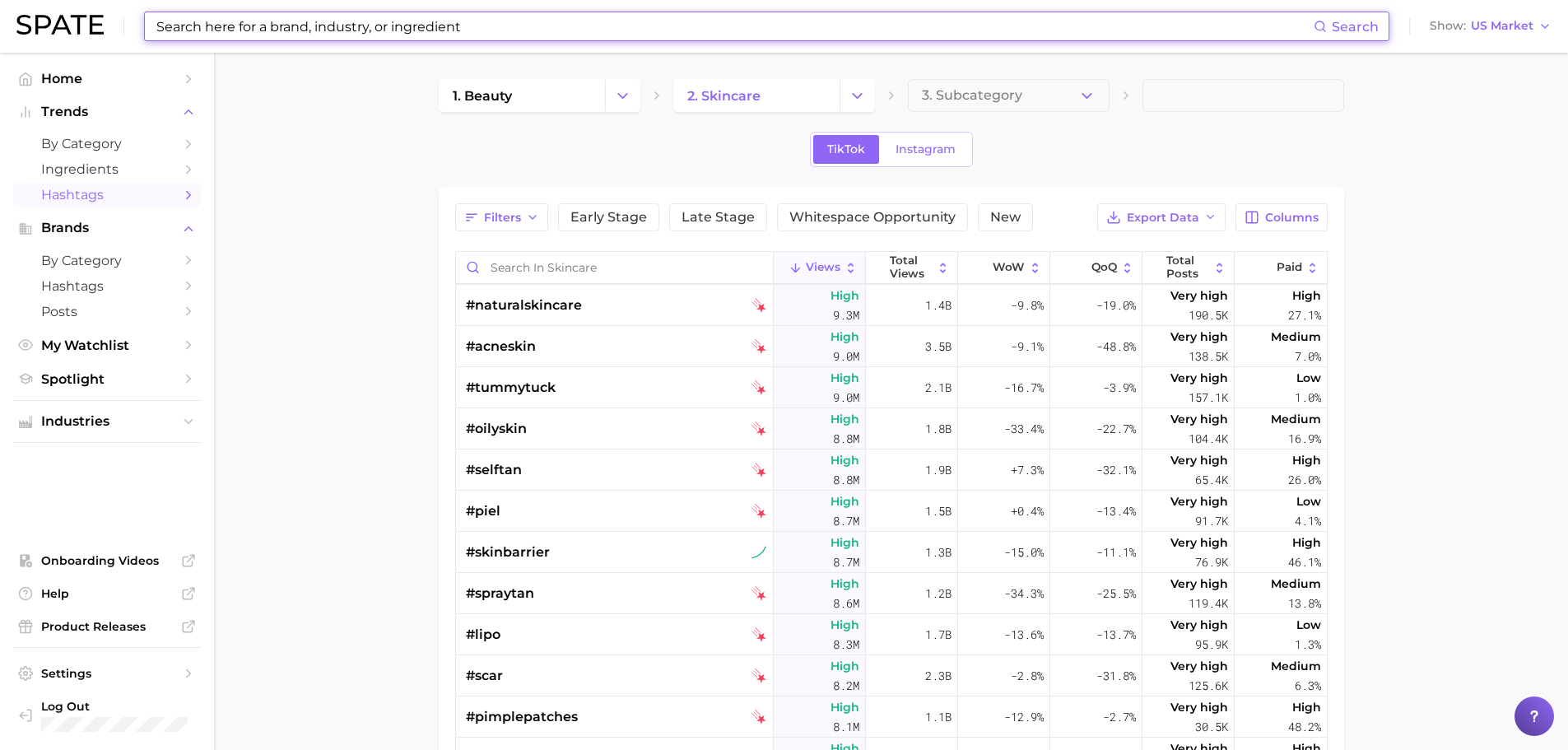
click at [464, 28] on input at bounding box center [734, 26] width 1159 height 28
paste input "skinplumping"
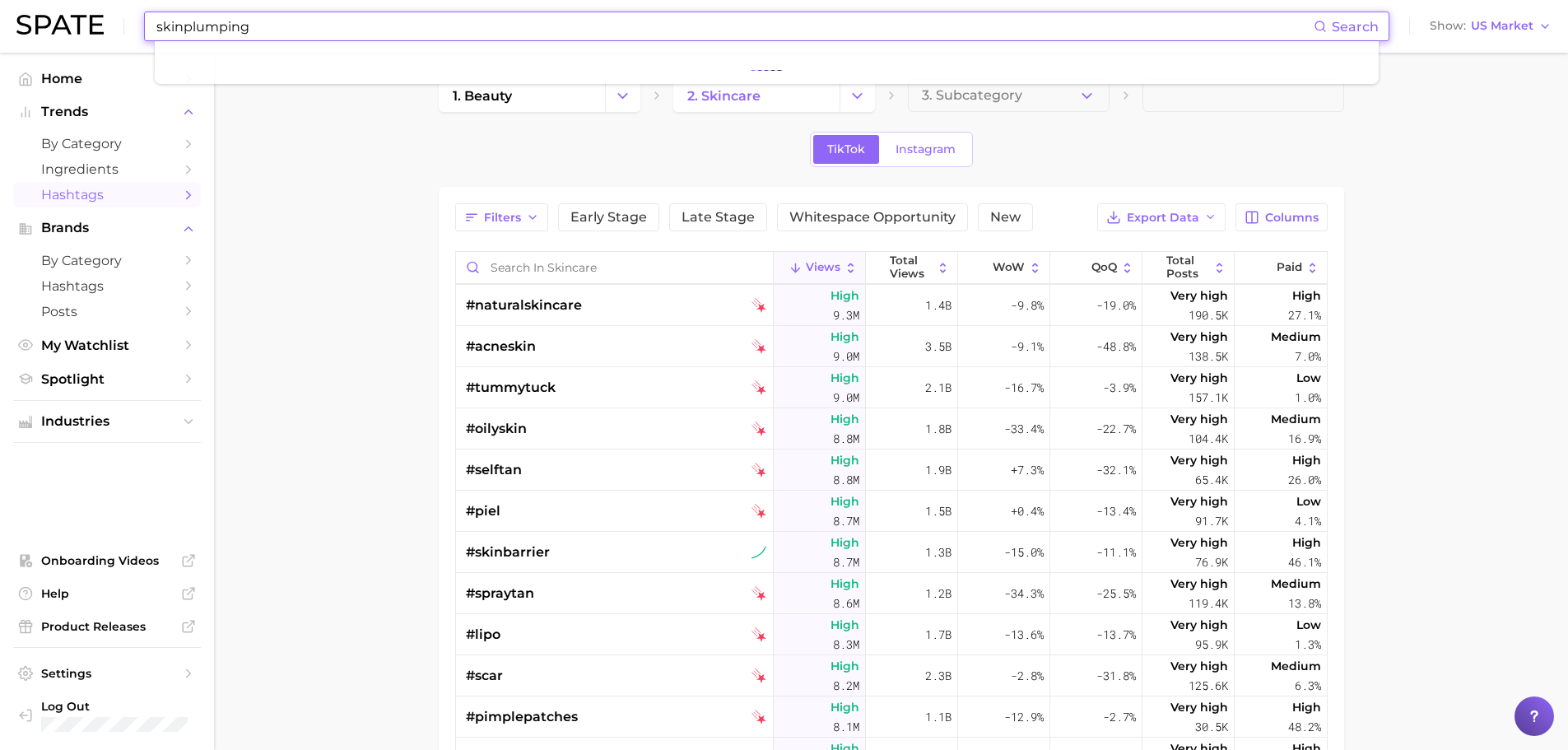
click at [283, 307] on main "1. beauty 2. skincare 3. Subcategory TikTok Instagram Filters Early Stage Late …" at bounding box center [890, 576] width 1353 height 1047
click at [320, 22] on input "skinplumping" at bounding box center [734, 26] width 1159 height 28
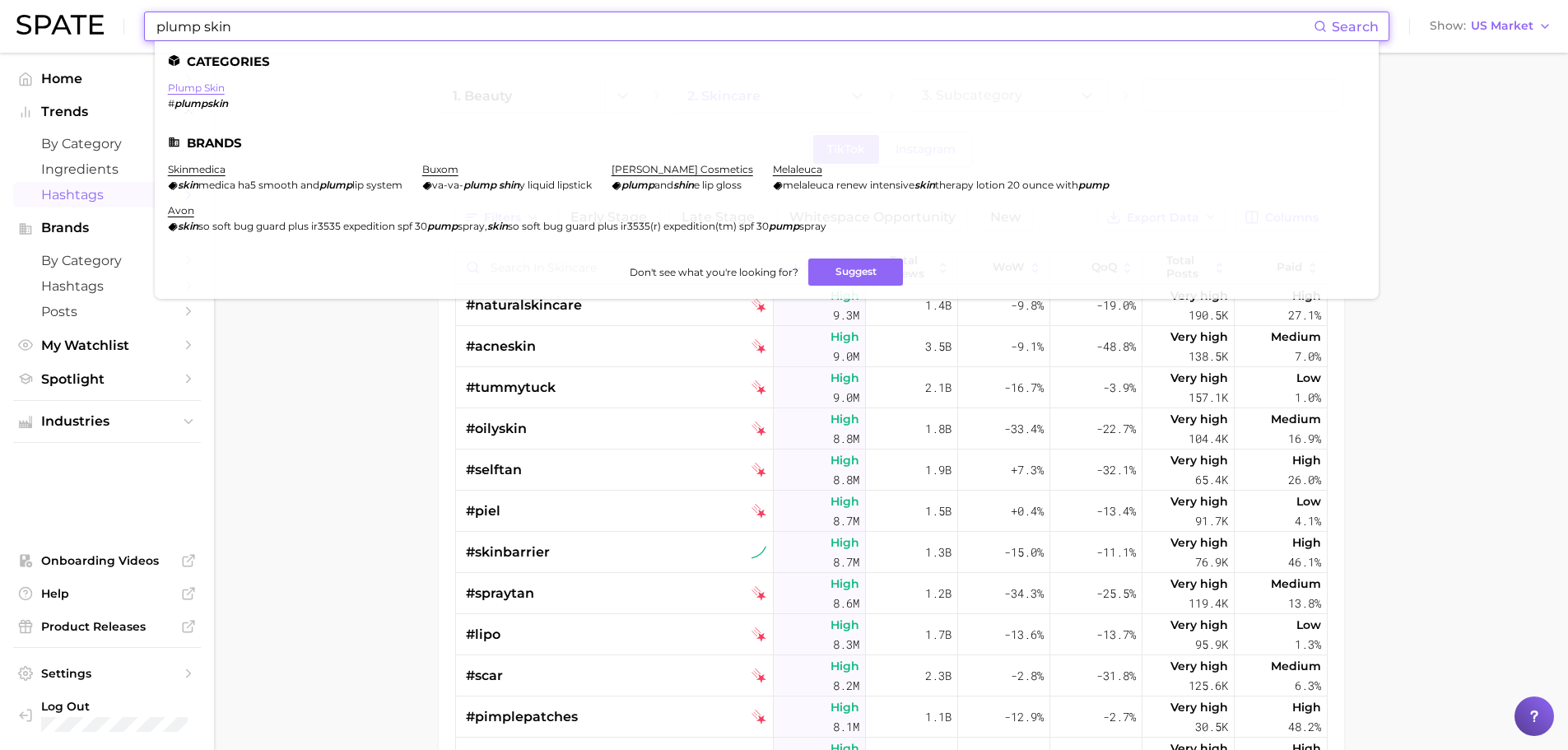
type input "plump skin"
click at [211, 87] on link "plump skin" at bounding box center [197, 87] width 57 height 12
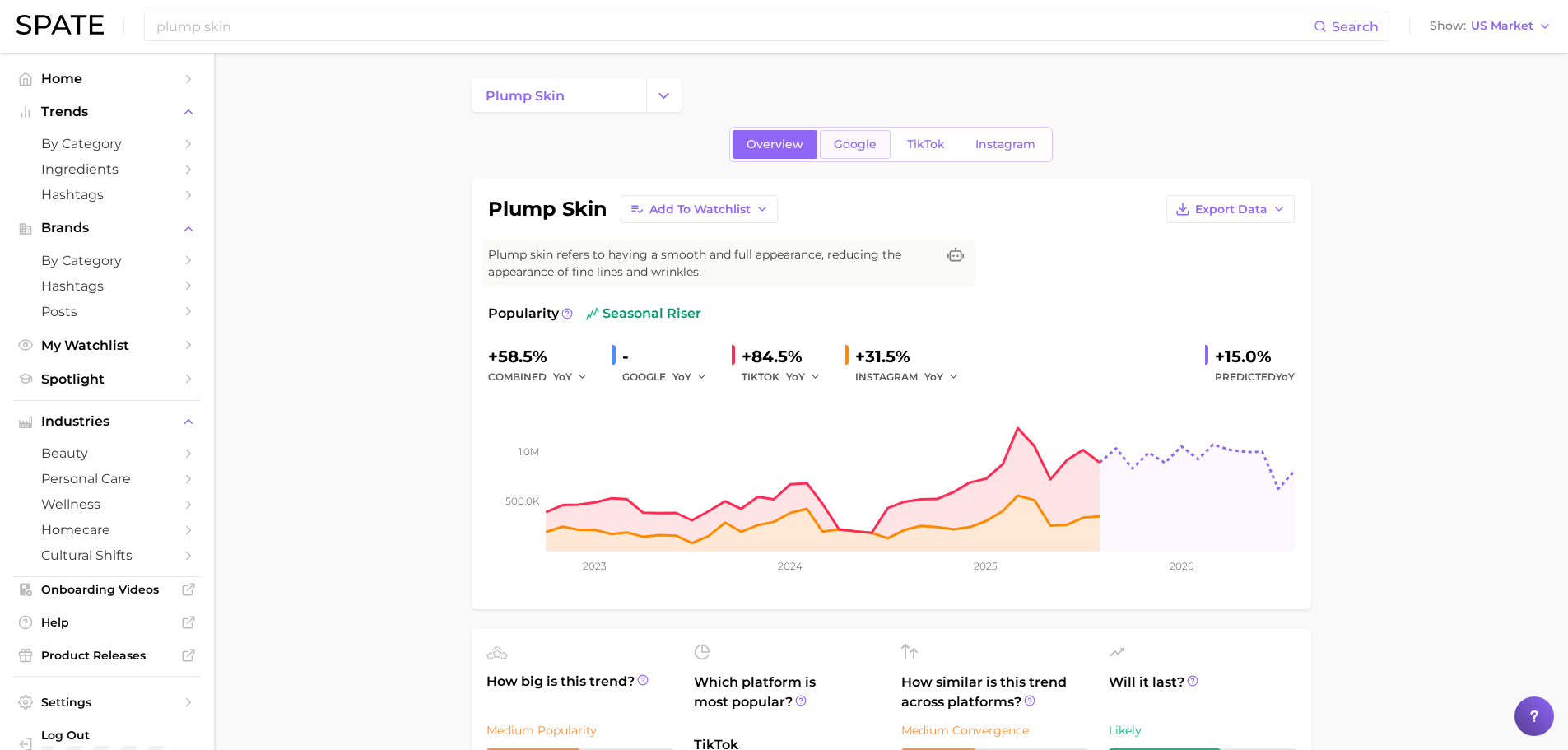
click at [855, 155] on link "Google" at bounding box center [855, 144] width 71 height 28
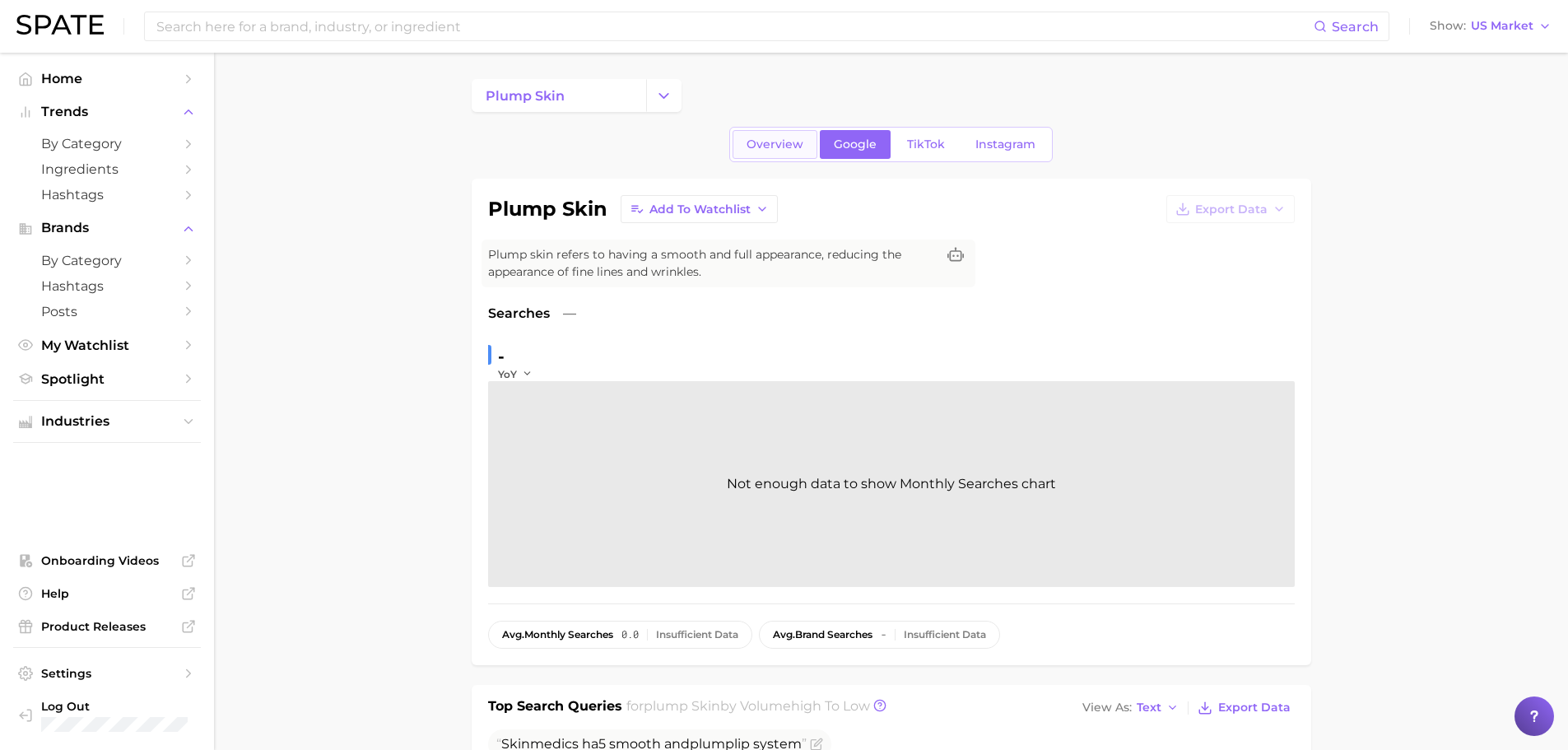
click at [803, 150] on link "Overview" at bounding box center [775, 144] width 85 height 28
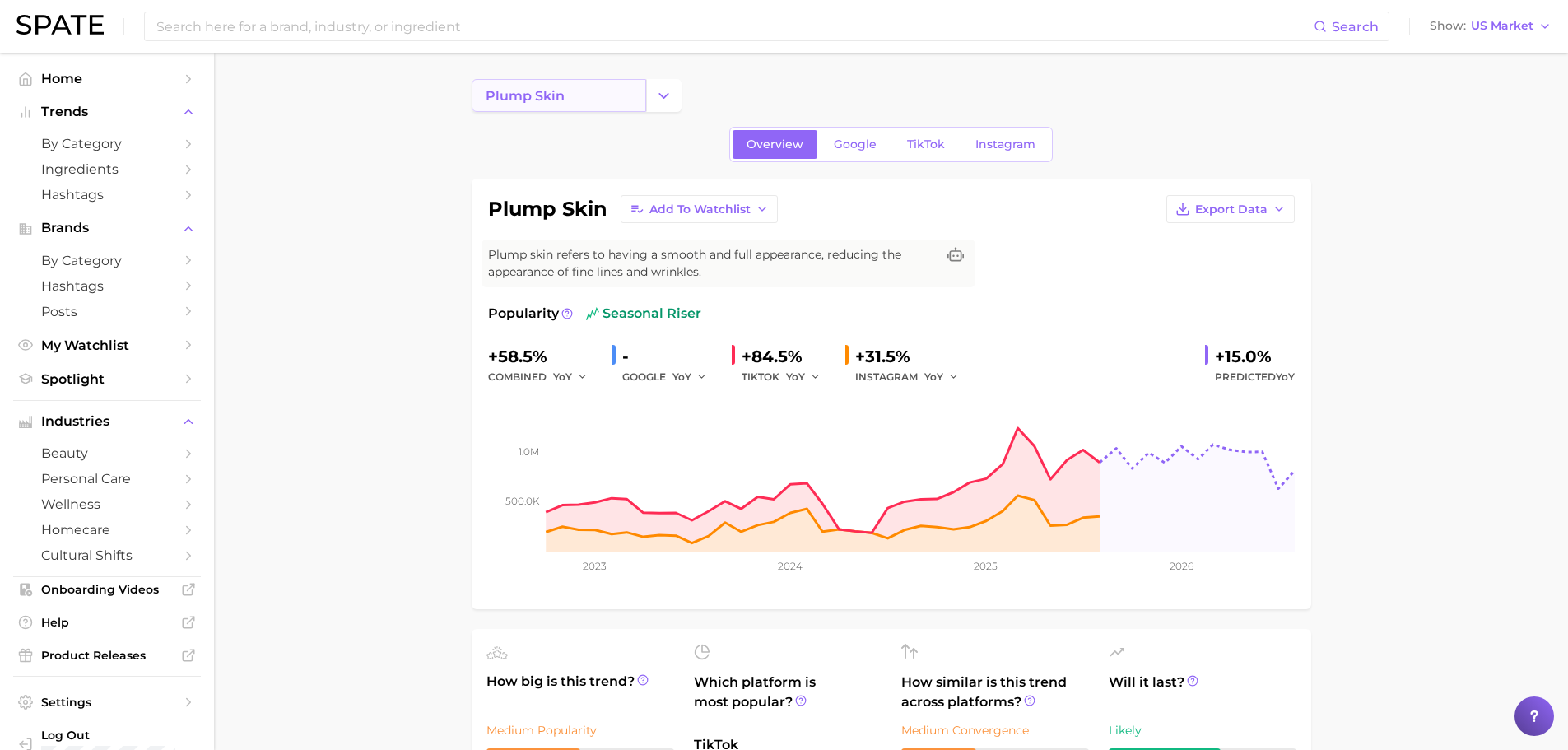
click at [566, 86] on link "plump skin" at bounding box center [559, 96] width 174 height 33
click at [515, 11] on div "Search" at bounding box center [766, 26] width 1246 height 29
click at [504, 26] on input at bounding box center [734, 26] width 1159 height 28
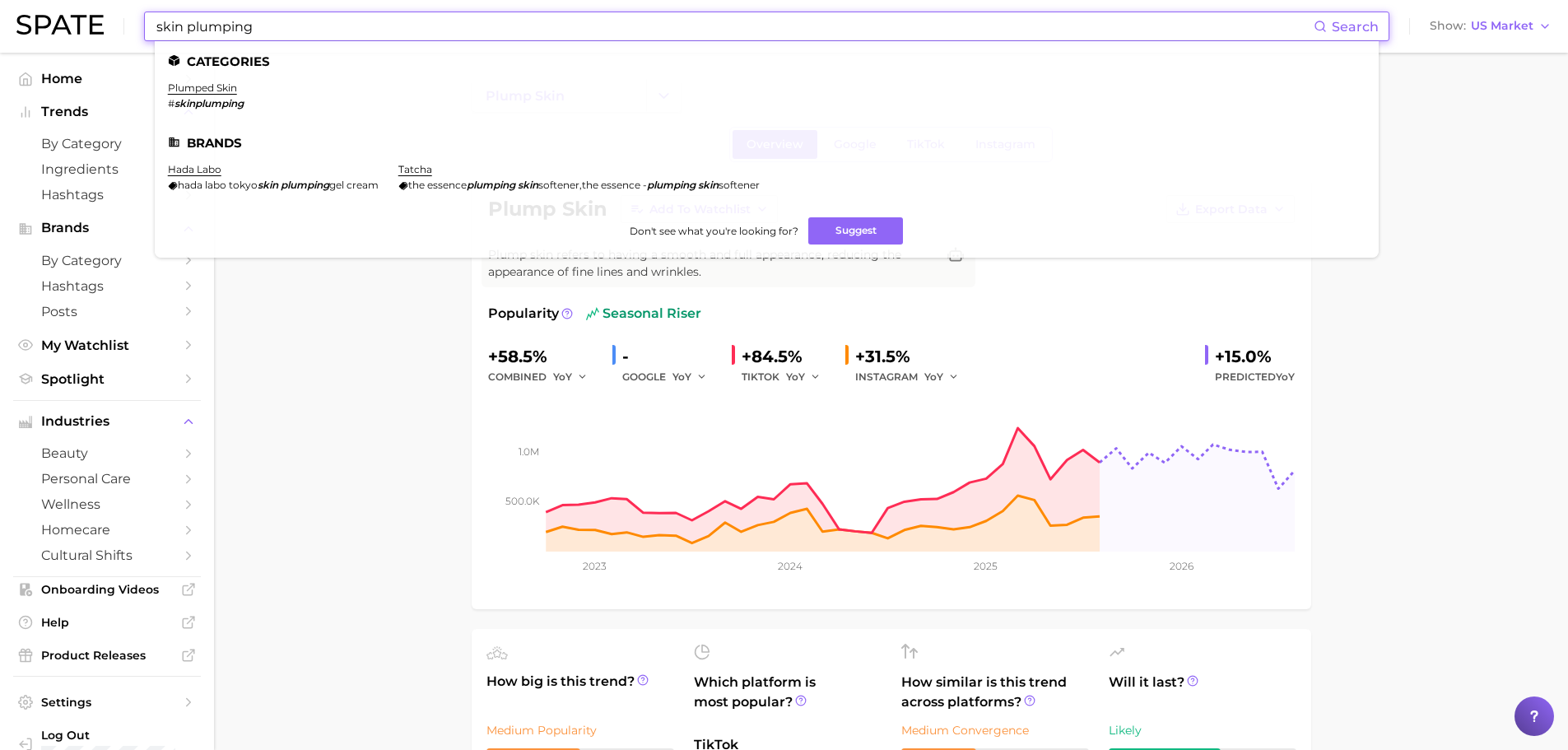
click at [212, 102] on em "skinplumping" at bounding box center [208, 103] width 69 height 12
click at [233, 107] on em "skinplumping" at bounding box center [208, 103] width 69 height 12
click at [330, 25] on input "skin plumping" at bounding box center [734, 26] width 1159 height 28
click at [186, 26] on input "skin plumping" at bounding box center [734, 26] width 1159 height 28
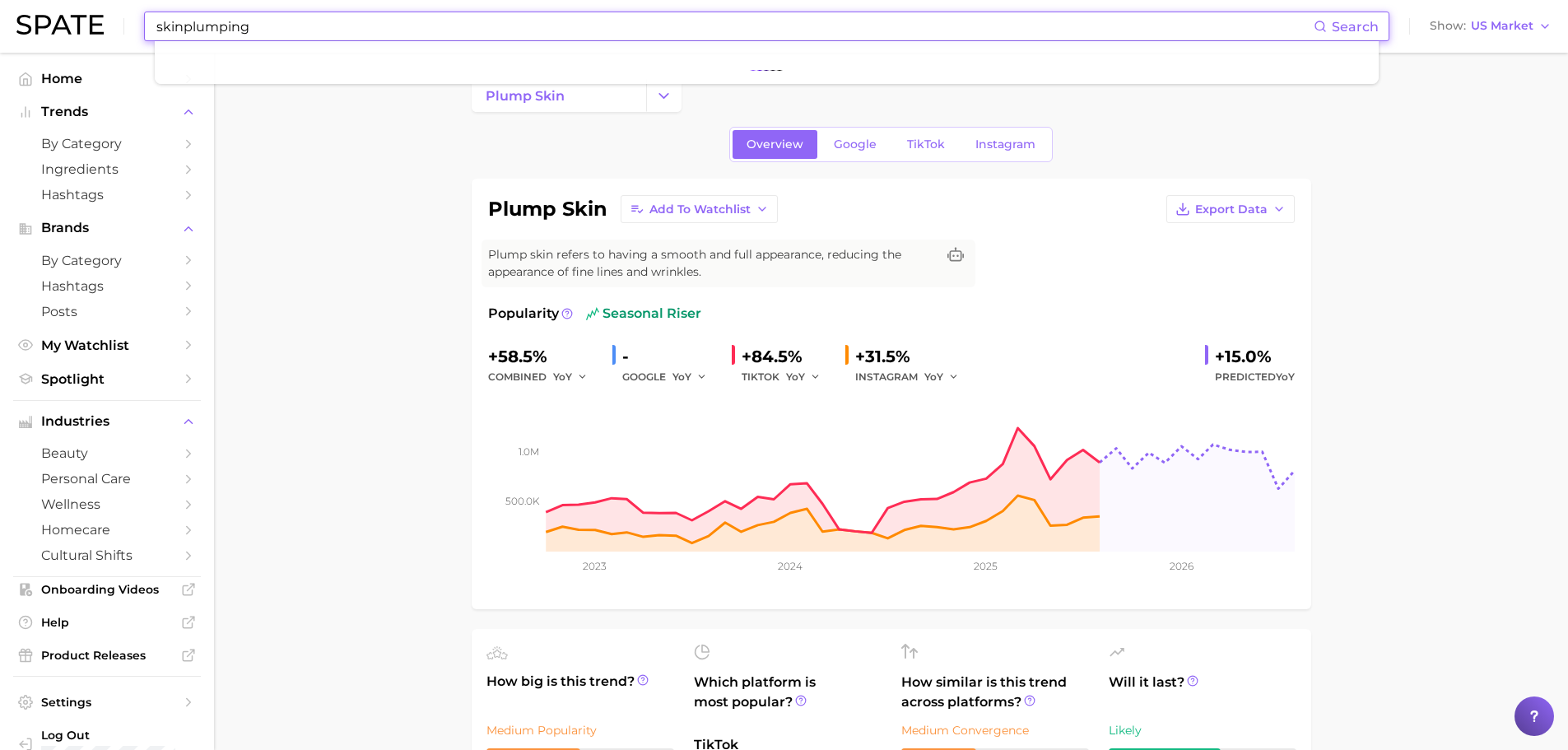
click at [1372, 25] on span "Search" at bounding box center [1355, 26] width 47 height 16
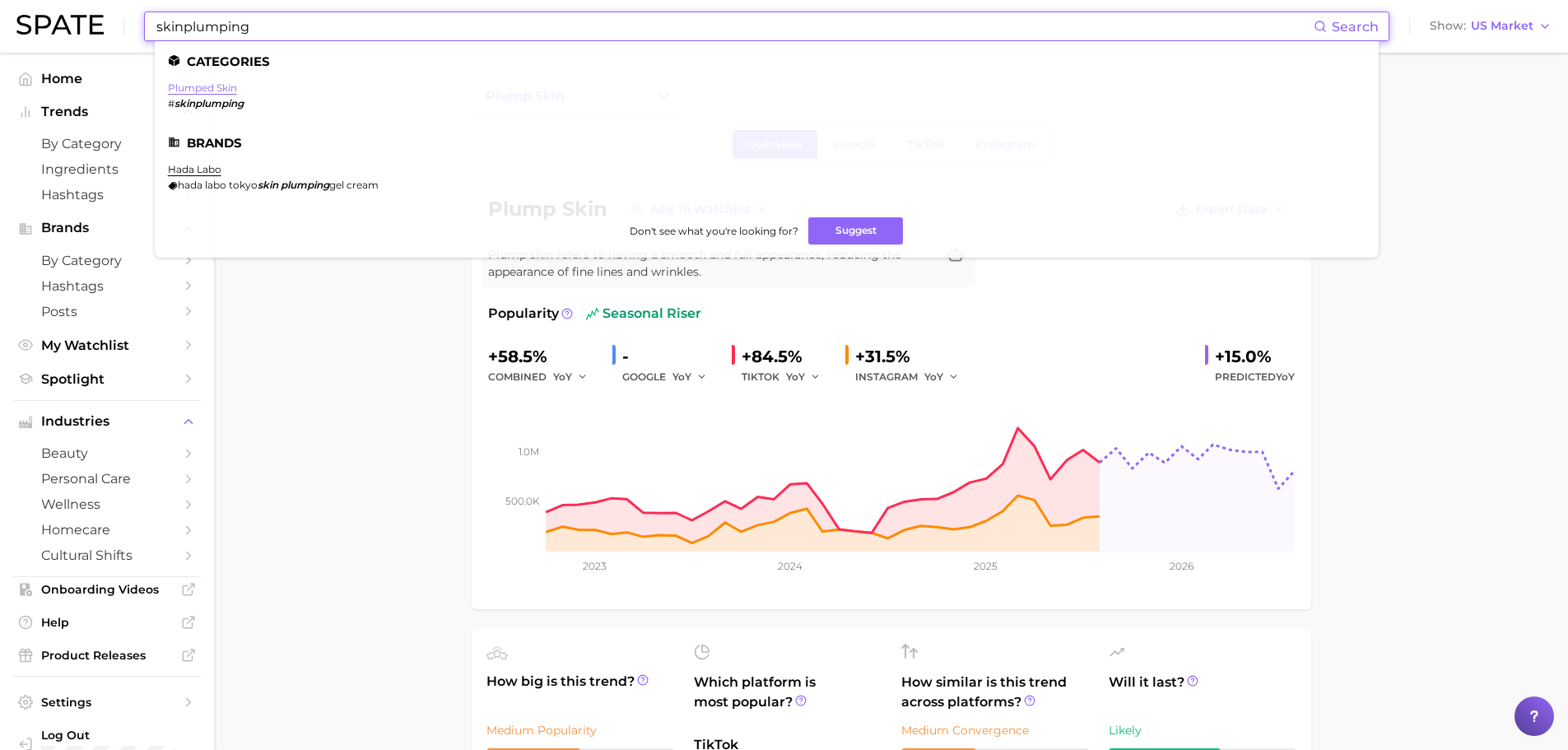
click at [217, 89] on link "plumped skin" at bounding box center [202, 87] width 69 height 12
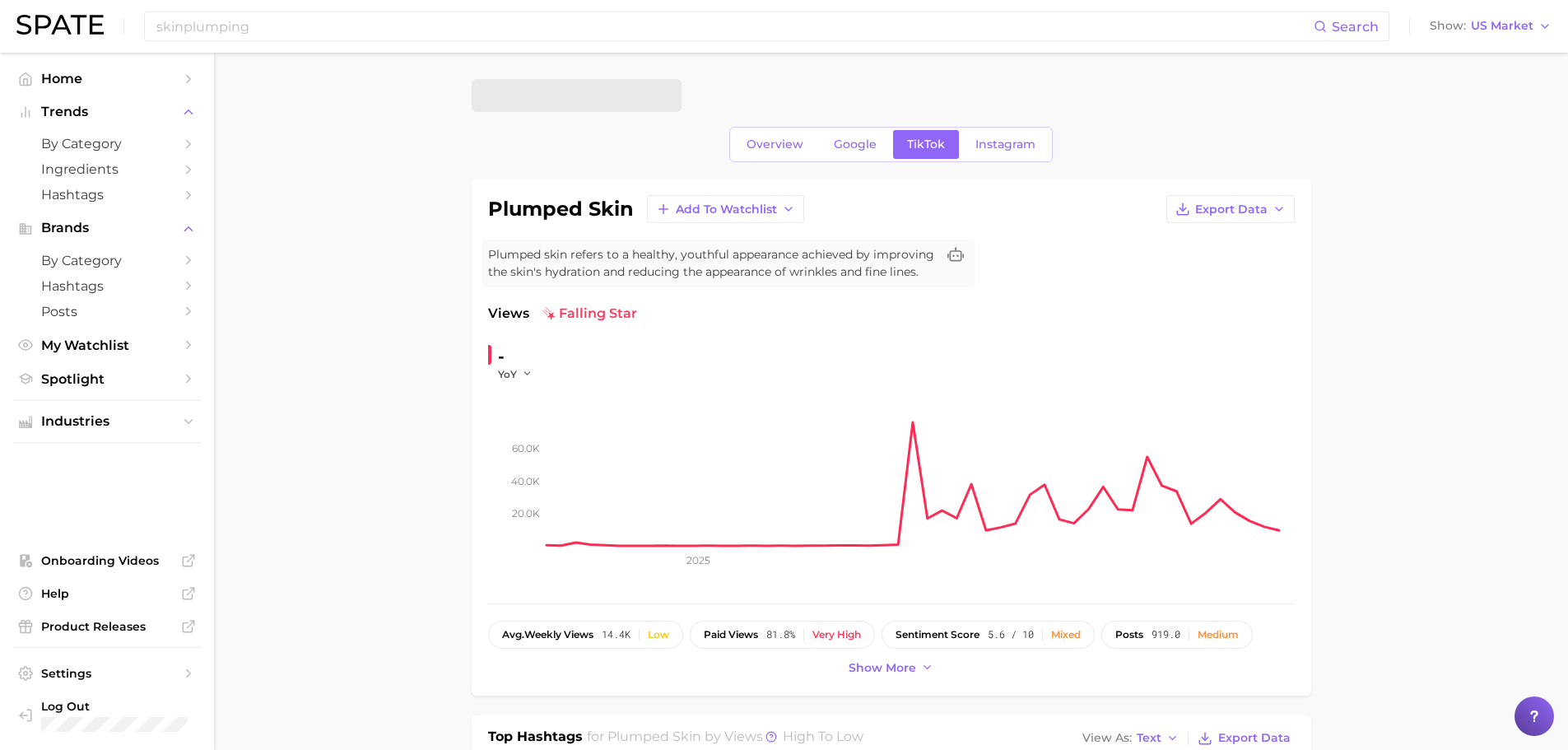
click at [364, 28] on input "skinplumping" at bounding box center [734, 26] width 1159 height 28
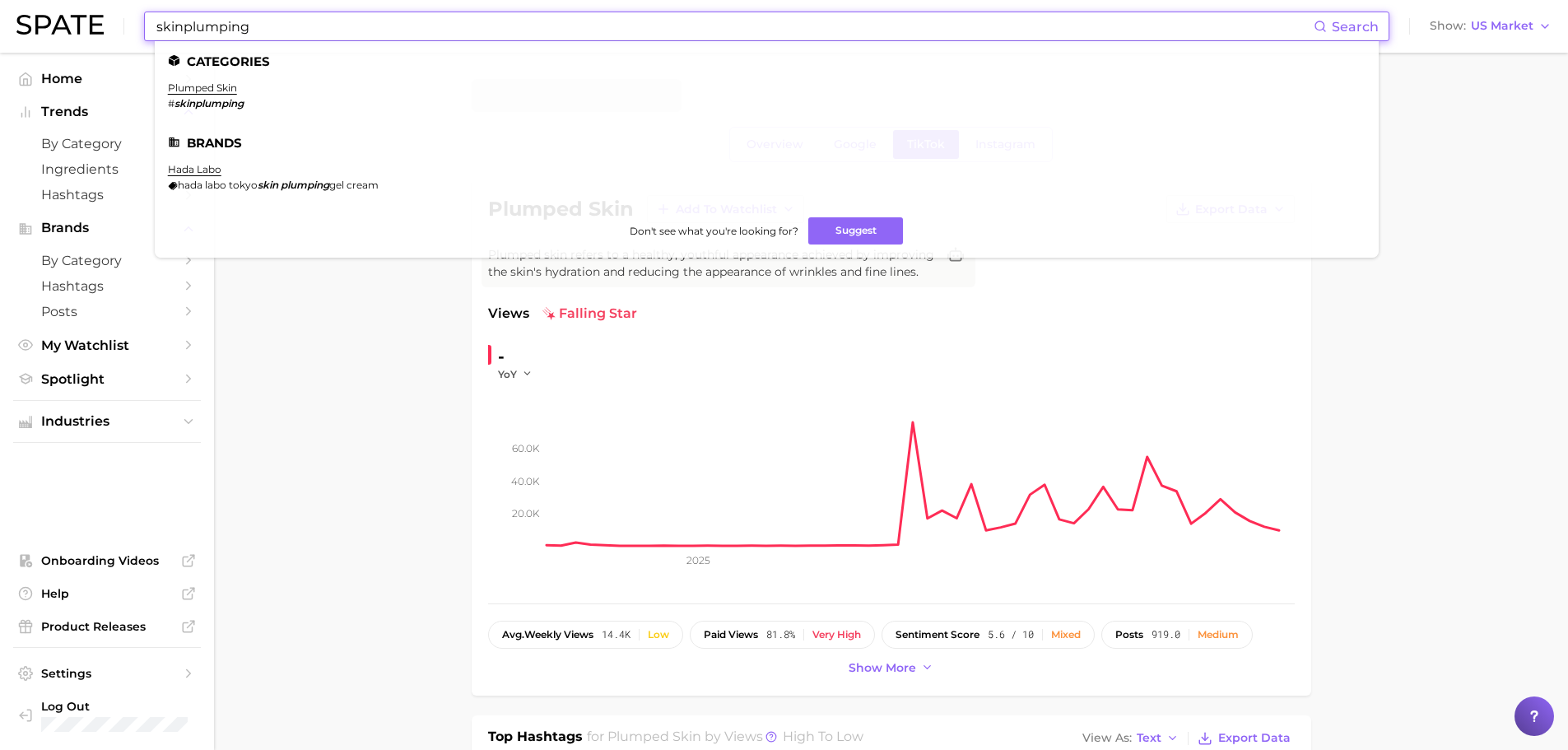
drag, startPoint x: 364, startPoint y: 28, endPoint x: 23, endPoint y: 35, distance: 341.1
click at [26, 35] on div "skinplumping Search Categories plumped skin # skinplumping Brands hada labo had…" at bounding box center [783, 26] width 1535 height 53
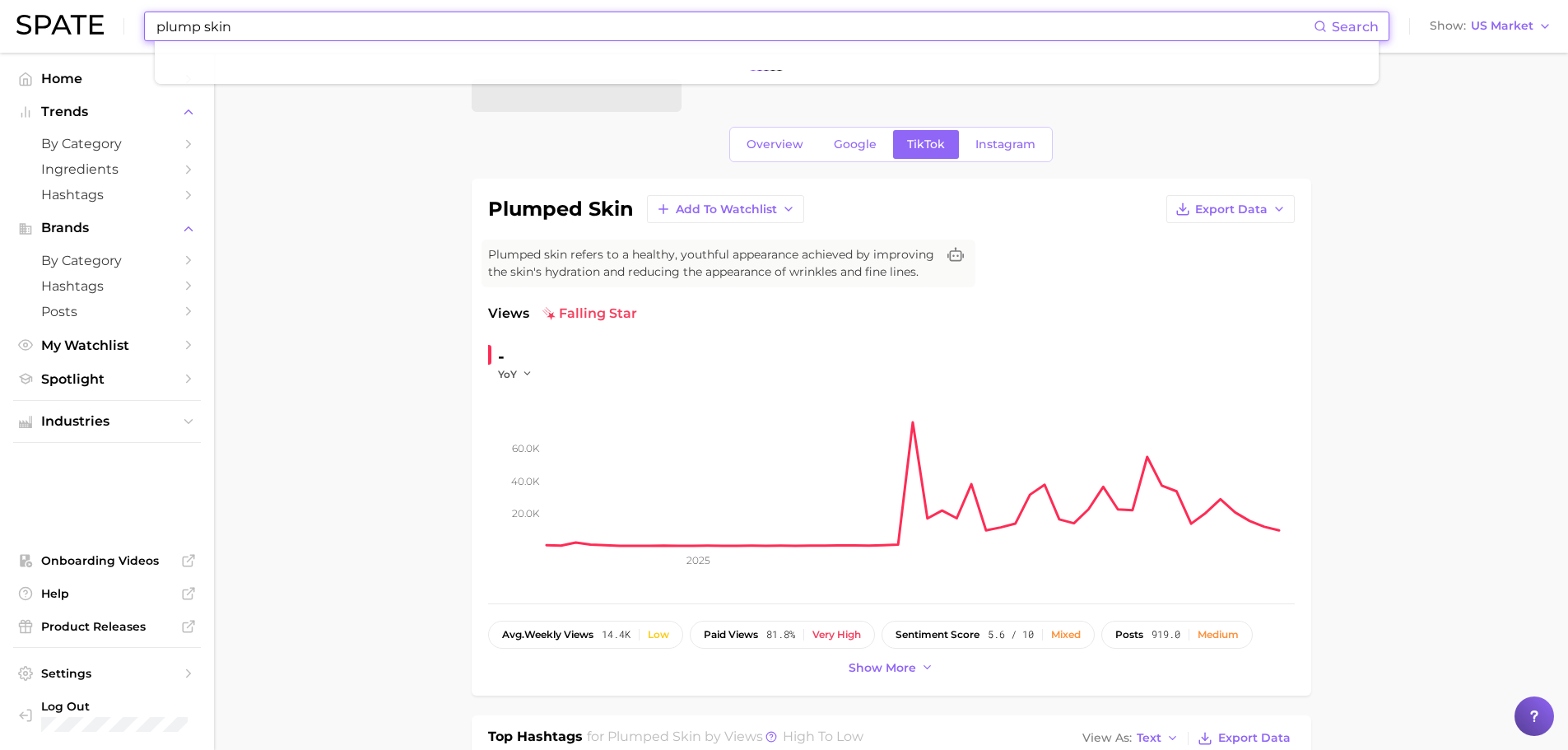
type input "plump skin"
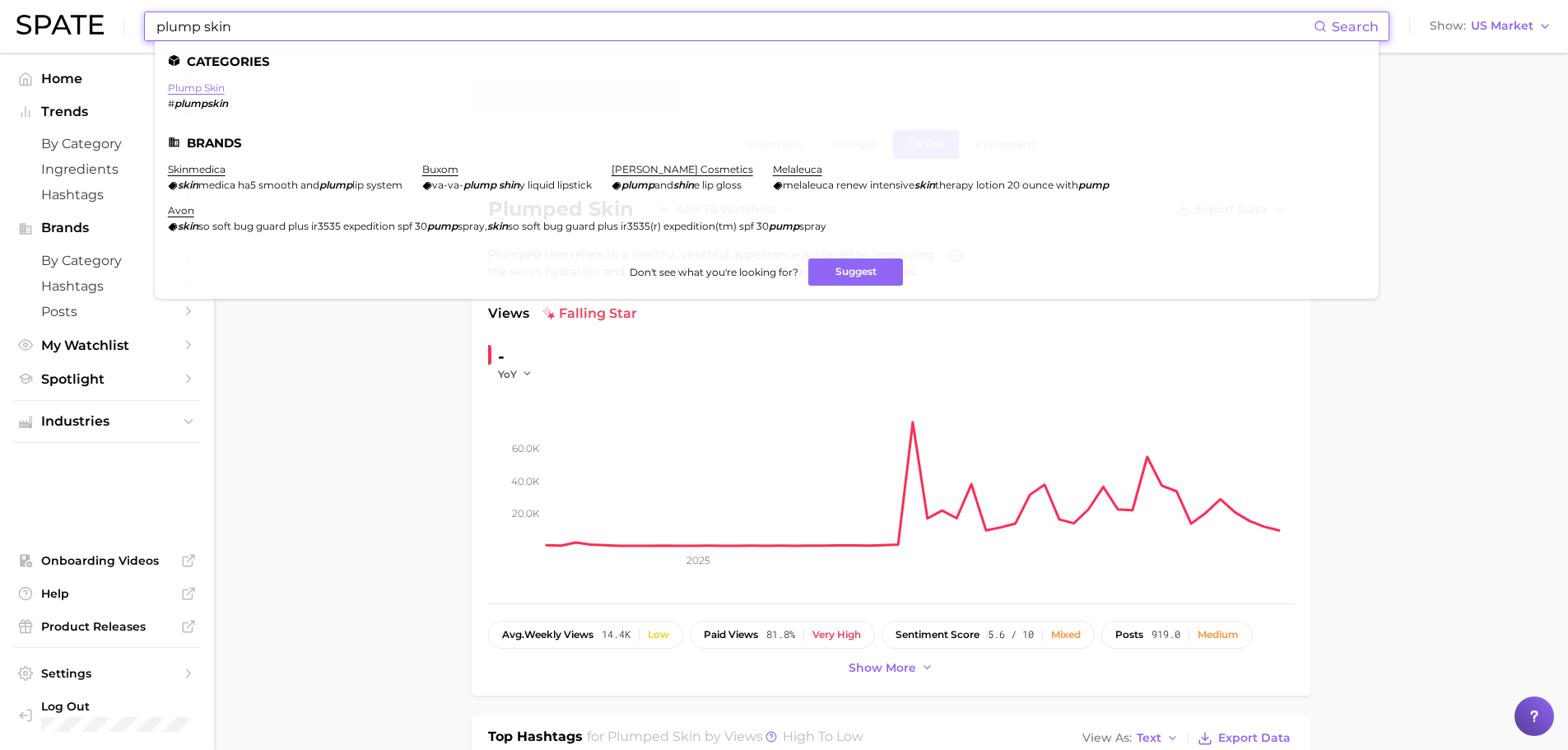
click at [211, 92] on link "plump skin" at bounding box center [197, 87] width 57 height 12
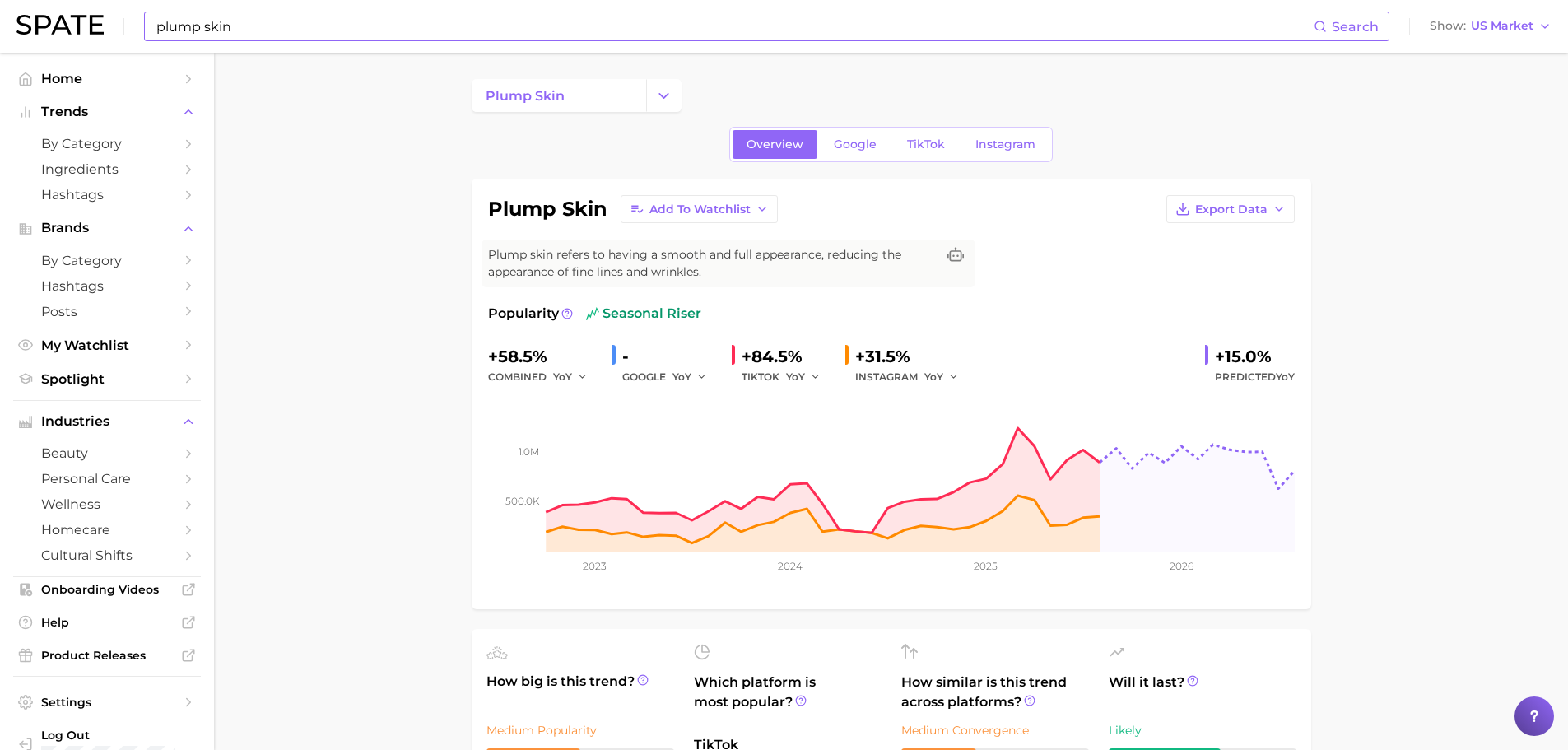
click at [664, 309] on span "seasonal riser" at bounding box center [644, 313] width 115 height 20
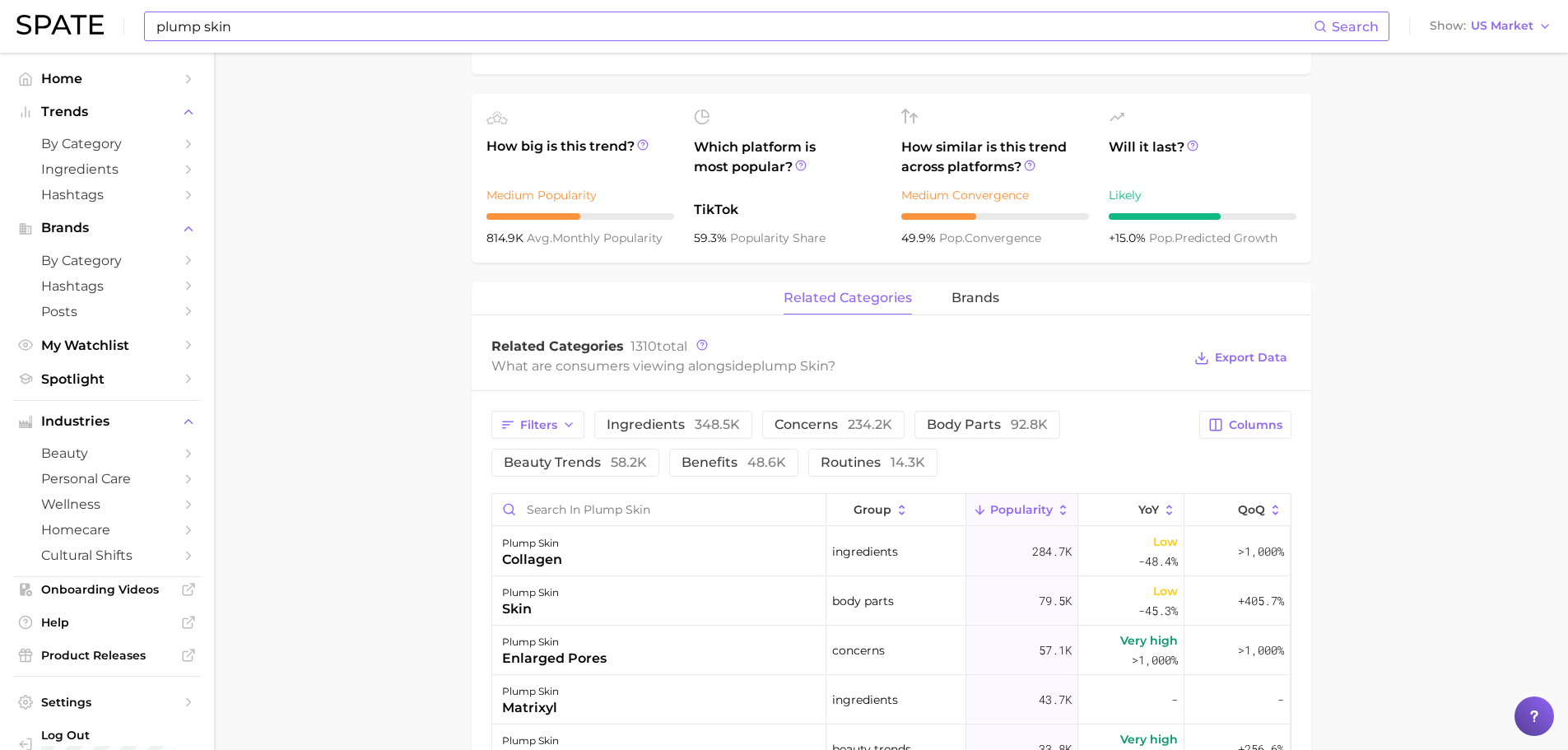
scroll to position [576, 0]
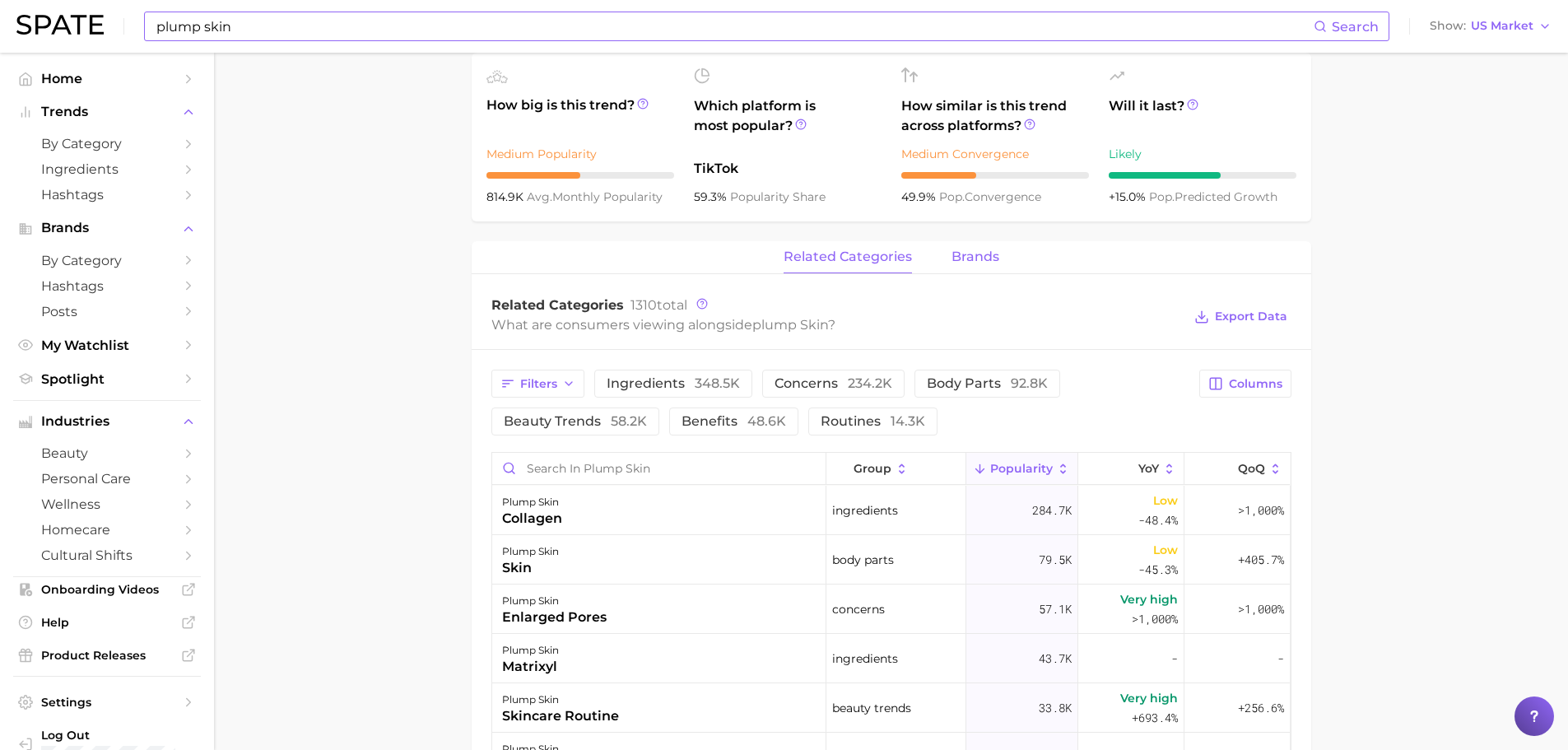
click at [971, 253] on span "brands" at bounding box center [975, 257] width 47 height 15
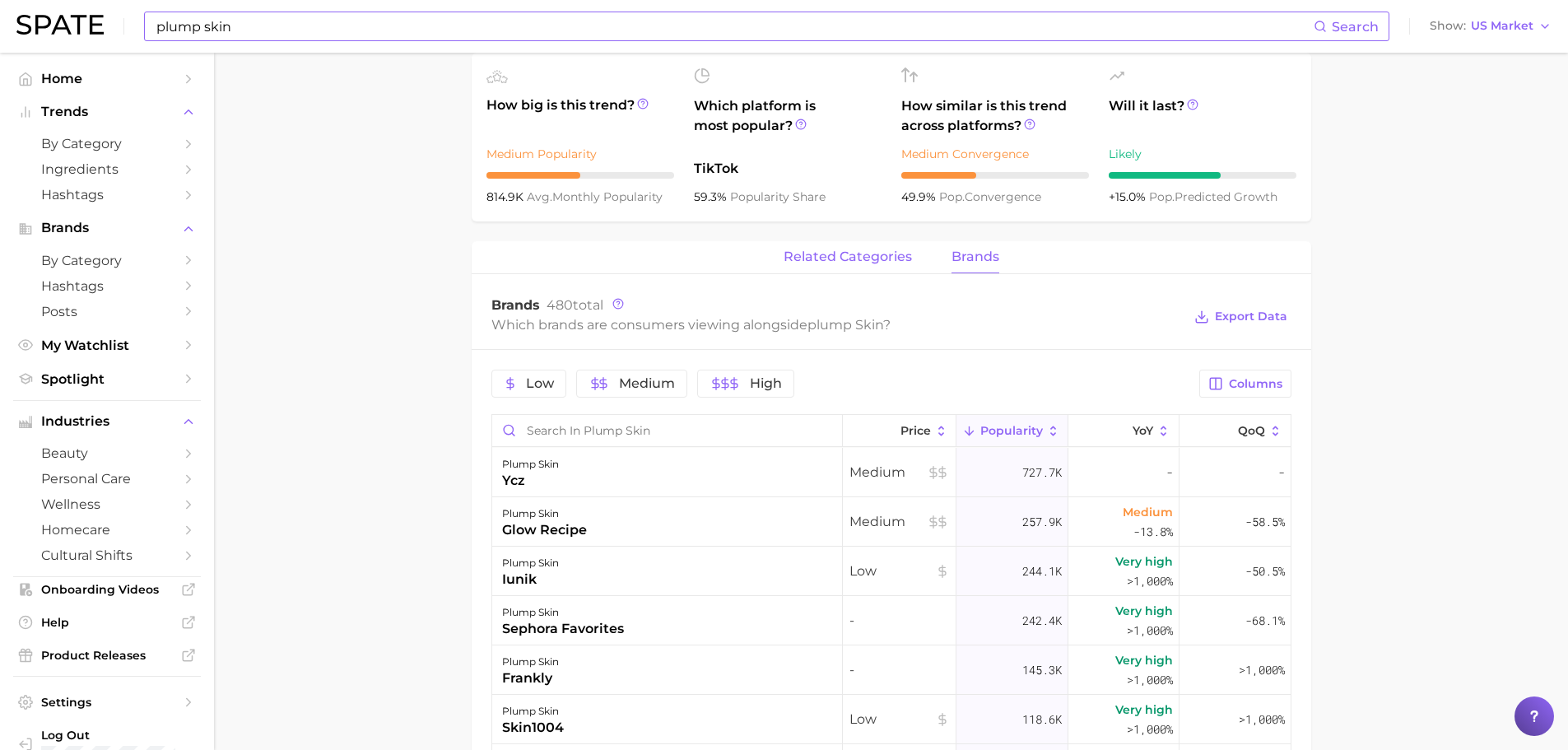
click at [878, 262] on span "related categories" at bounding box center [847, 257] width 129 height 15
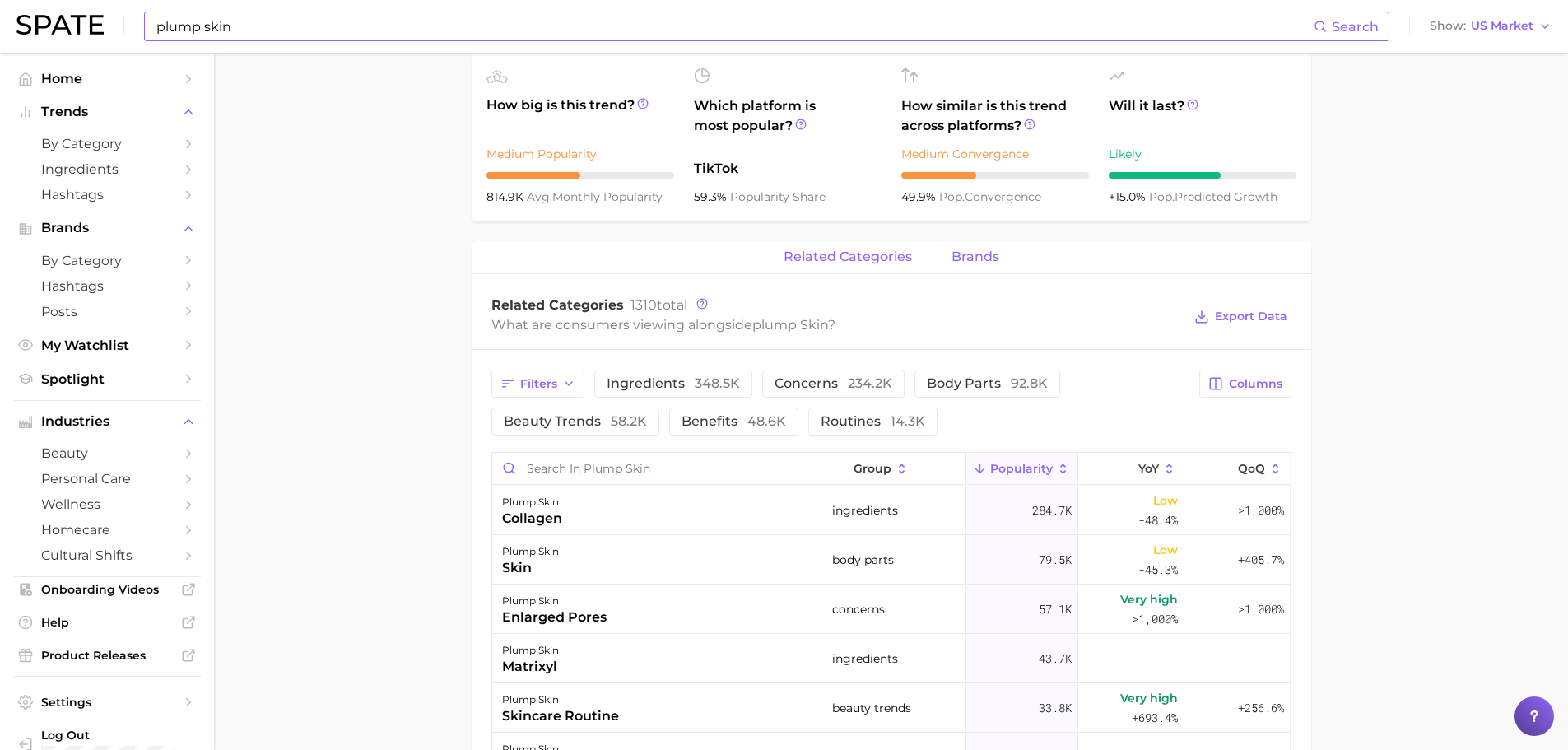
click at [957, 254] on span "brands" at bounding box center [975, 257] width 47 height 15
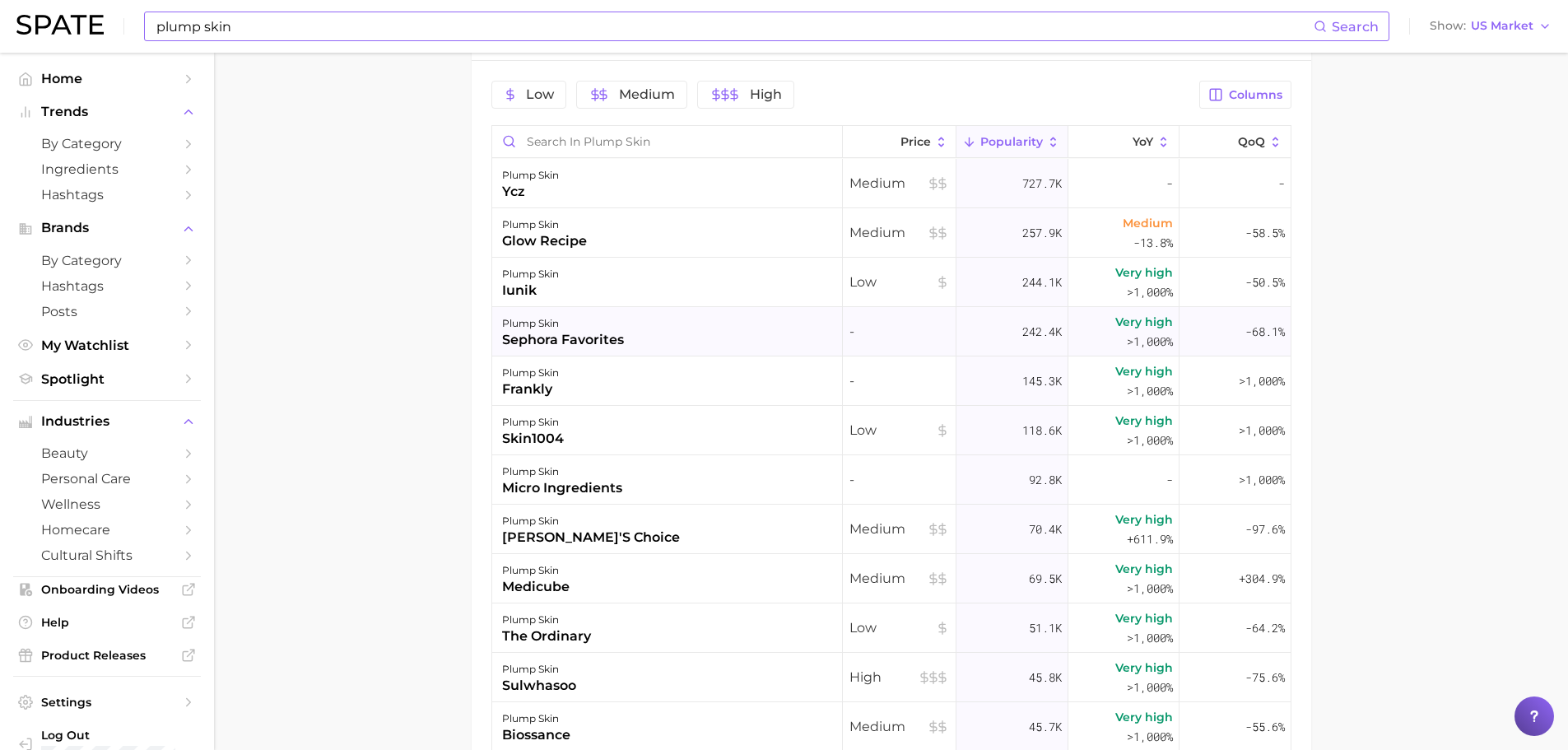
scroll to position [658, 0]
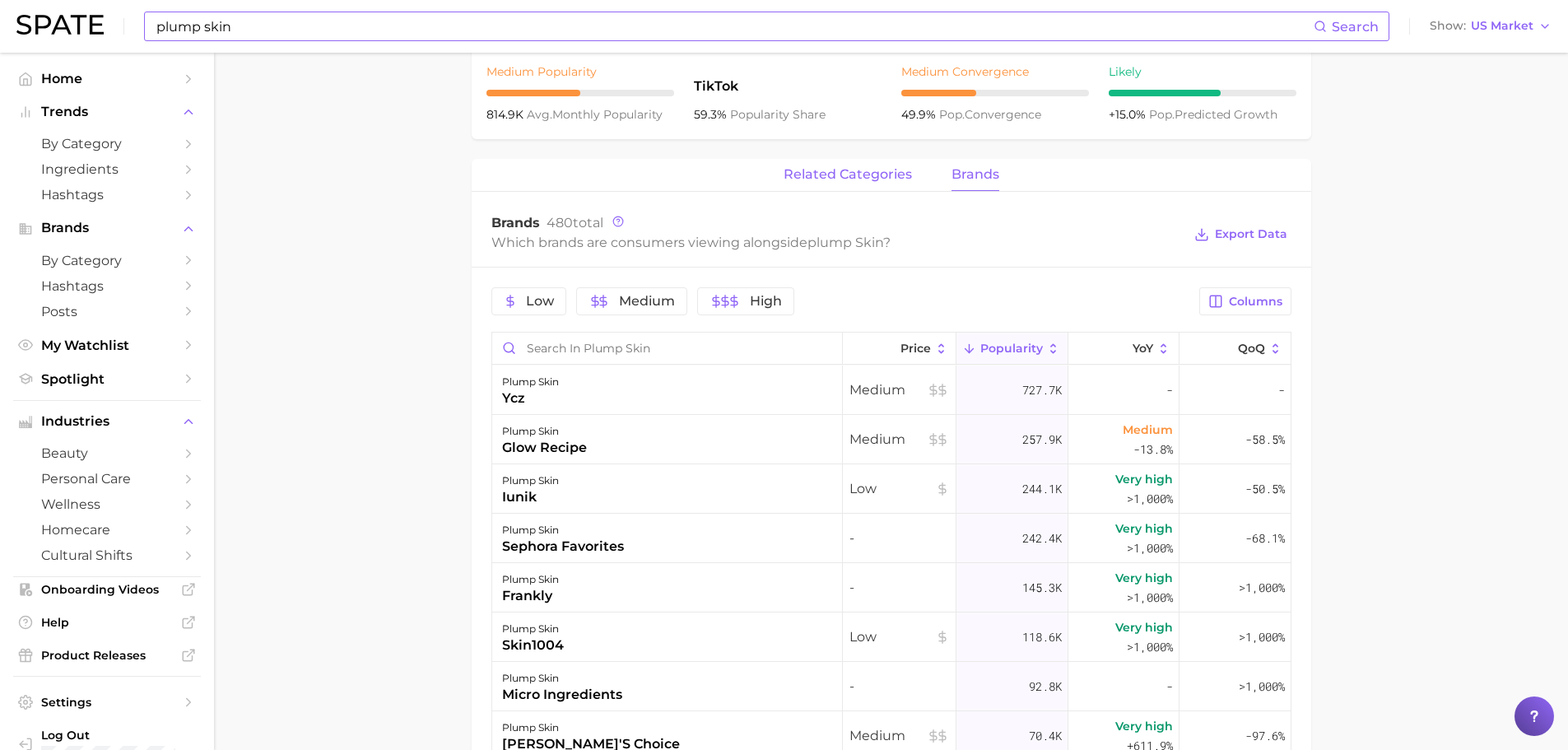
click at [861, 181] on span "related categories" at bounding box center [847, 175] width 129 height 15
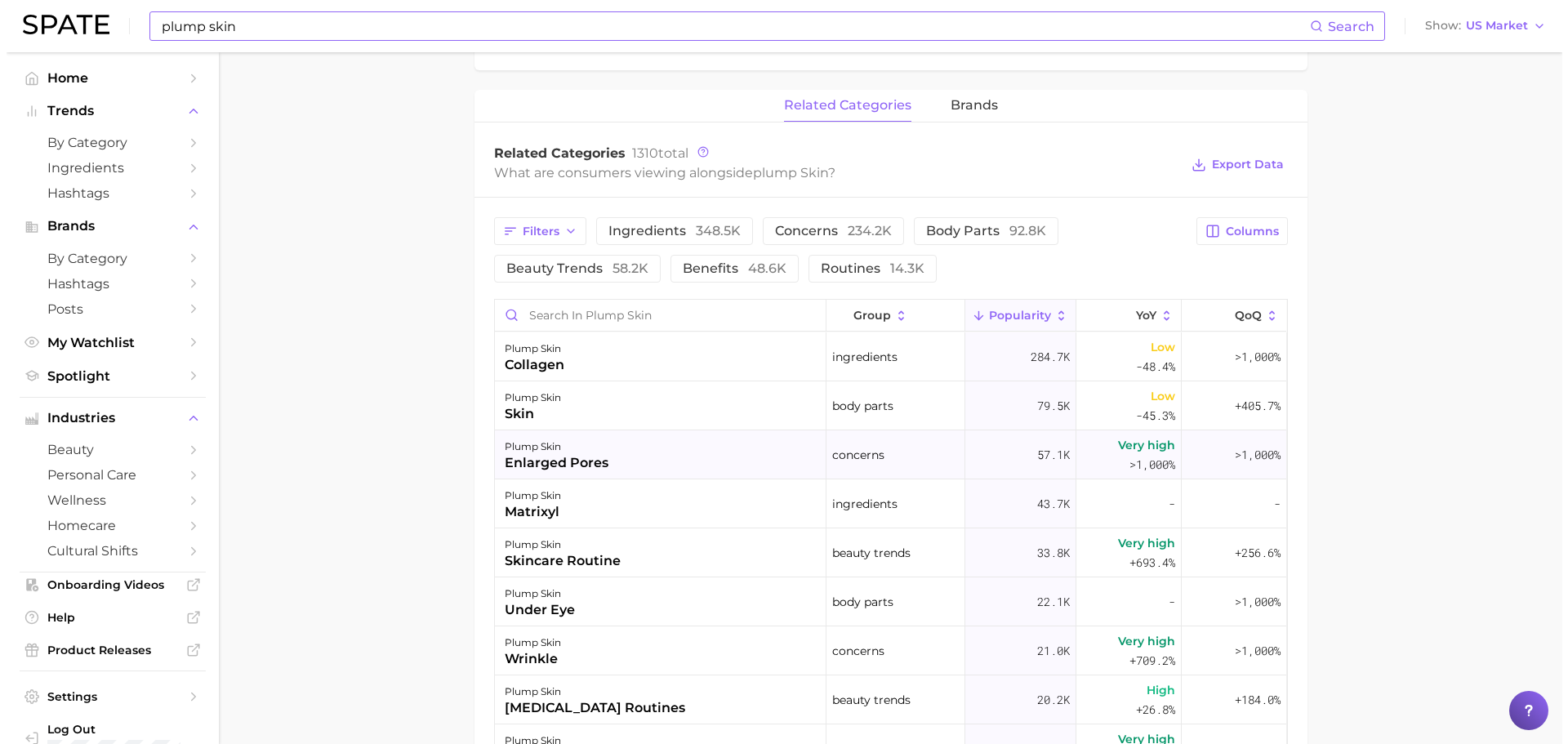
scroll to position [735, 0]
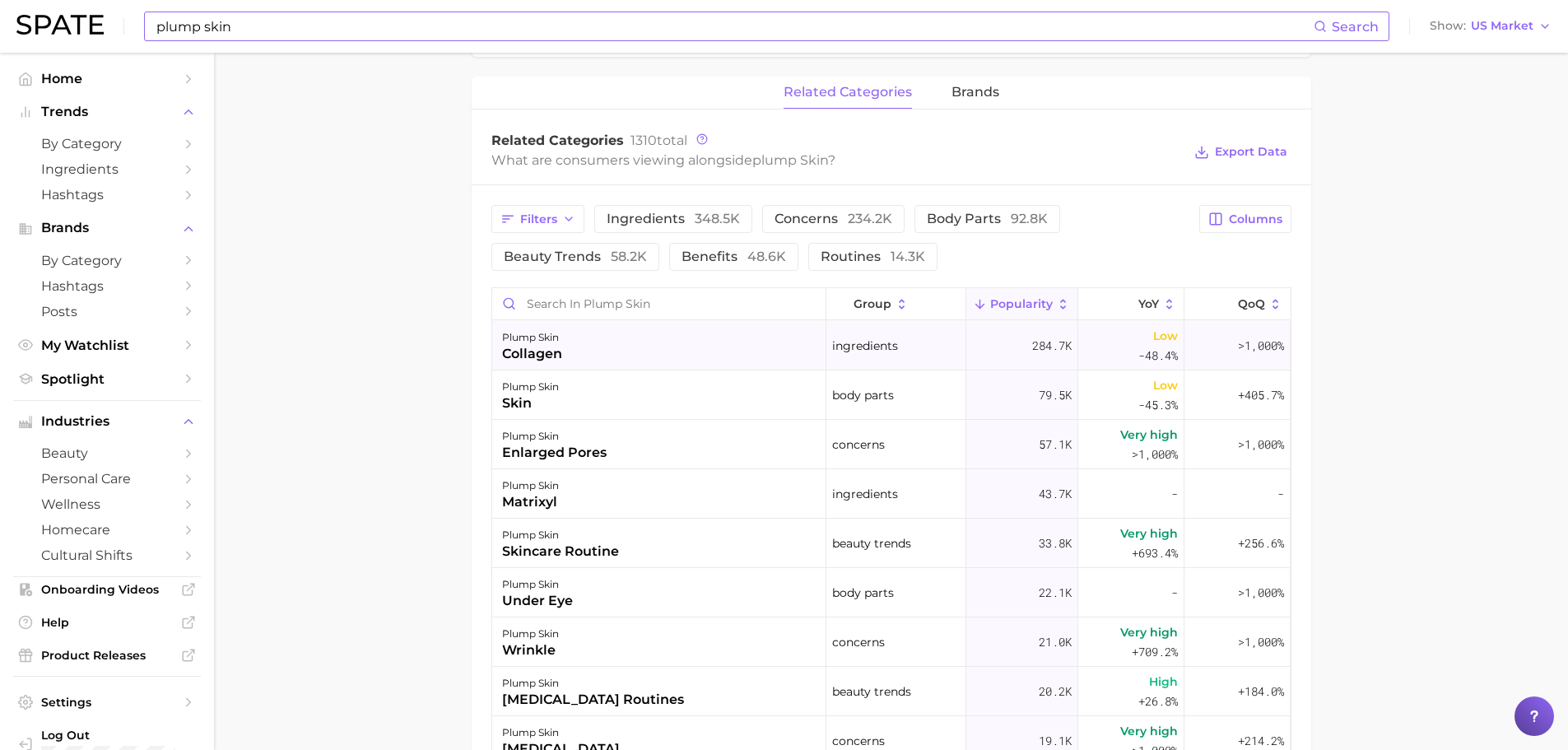
click at [606, 351] on div "plump skin collagen" at bounding box center [658, 345] width 334 height 49
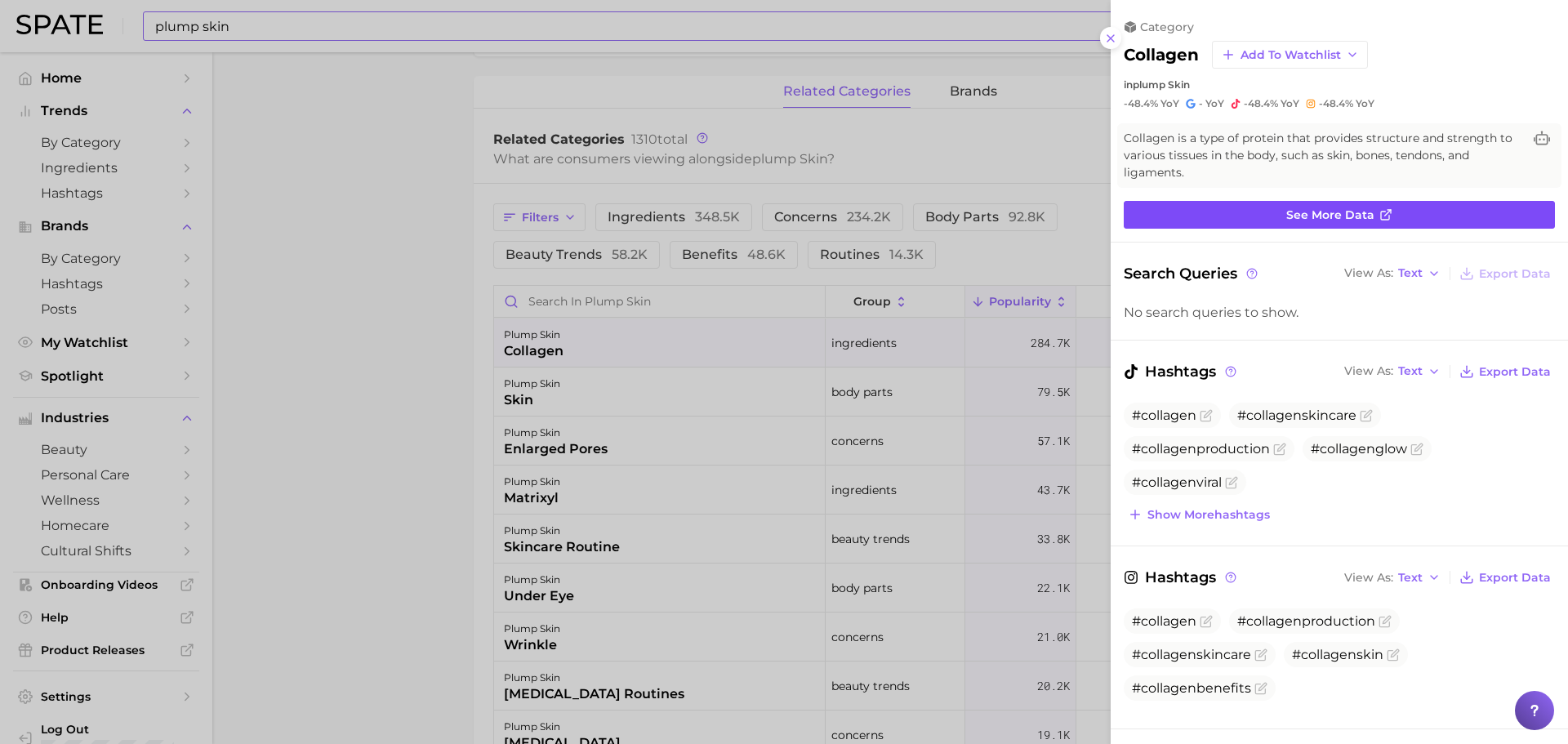
scroll to position [0, 0]
click at [1415, 218] on link "See more data" at bounding box center [1338, 215] width 431 height 28
